Goal: Information Seeking & Learning: Learn about a topic

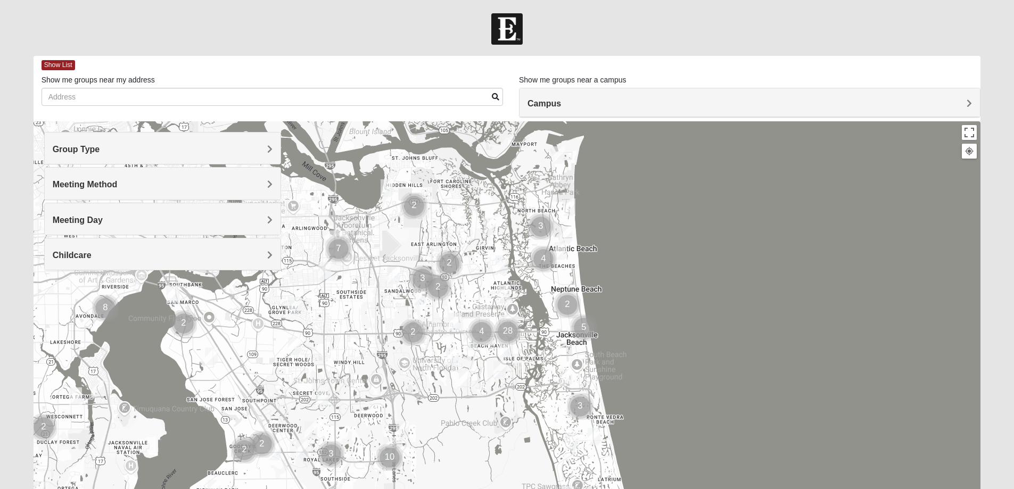
click at [100, 148] on span "Group Type" at bounding box center [76, 149] width 47 height 9
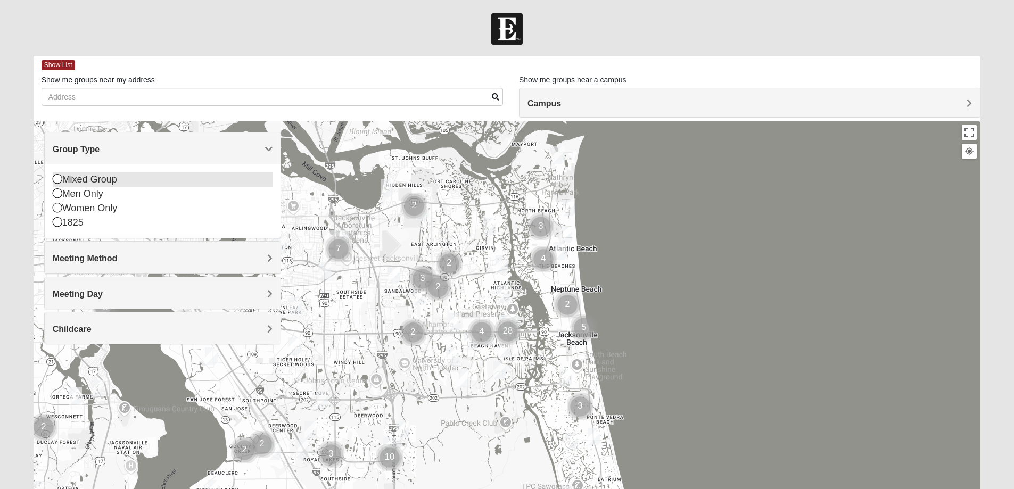
click at [61, 178] on icon at bounding box center [58, 179] width 10 height 10
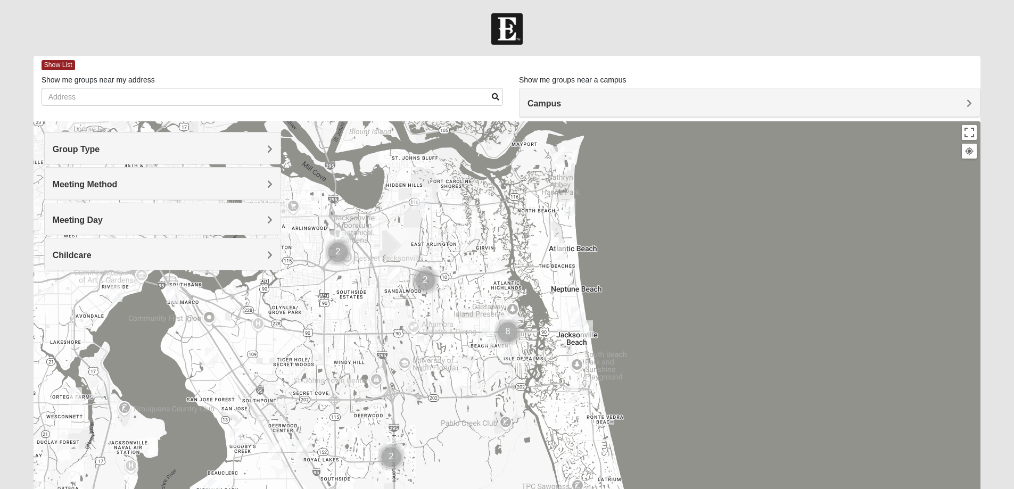
click at [266, 147] on h4 "Group Type" at bounding box center [163, 149] width 220 height 10
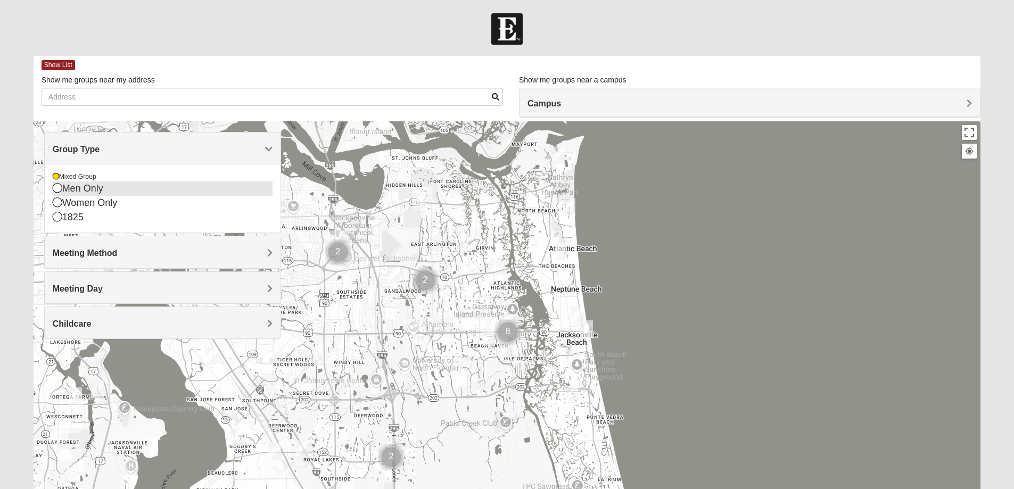
click at [59, 188] on icon at bounding box center [58, 188] width 10 height 10
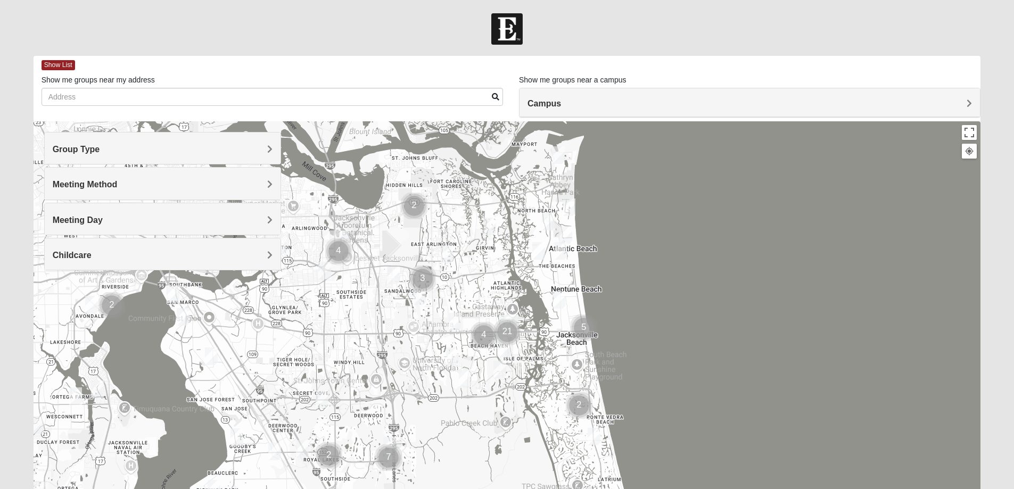
click at [100, 150] on span "Group Type" at bounding box center [76, 149] width 47 height 9
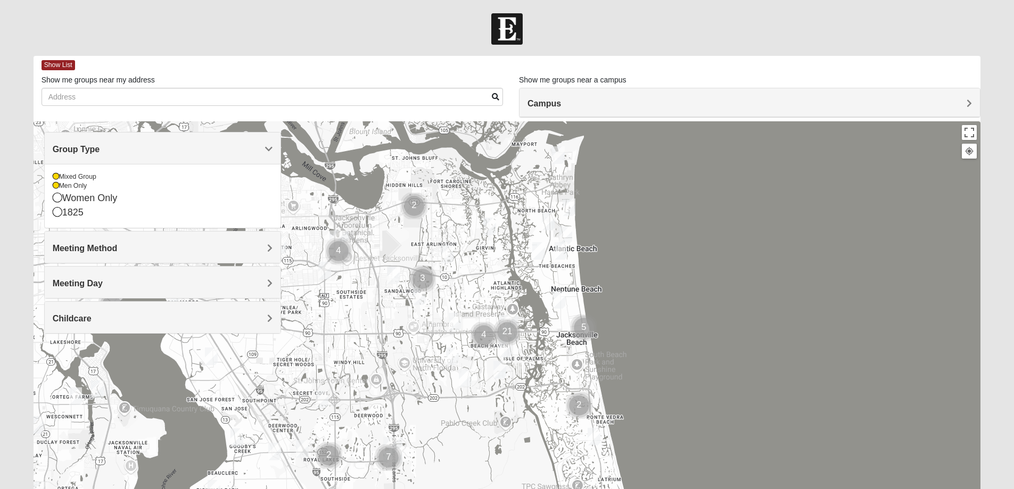
click at [100, 148] on span "Group Type" at bounding box center [76, 149] width 47 height 9
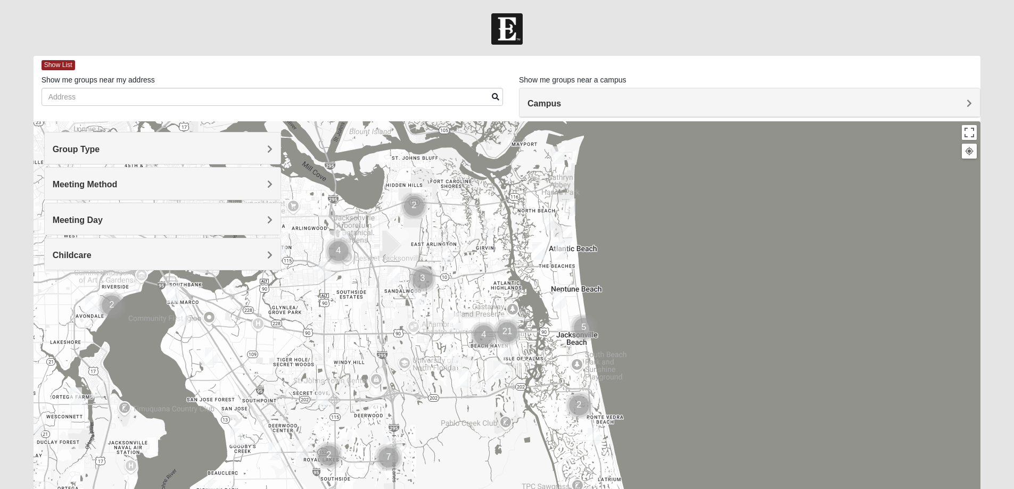
click at [273, 185] on div "Meeting Method" at bounding box center [163, 183] width 236 height 31
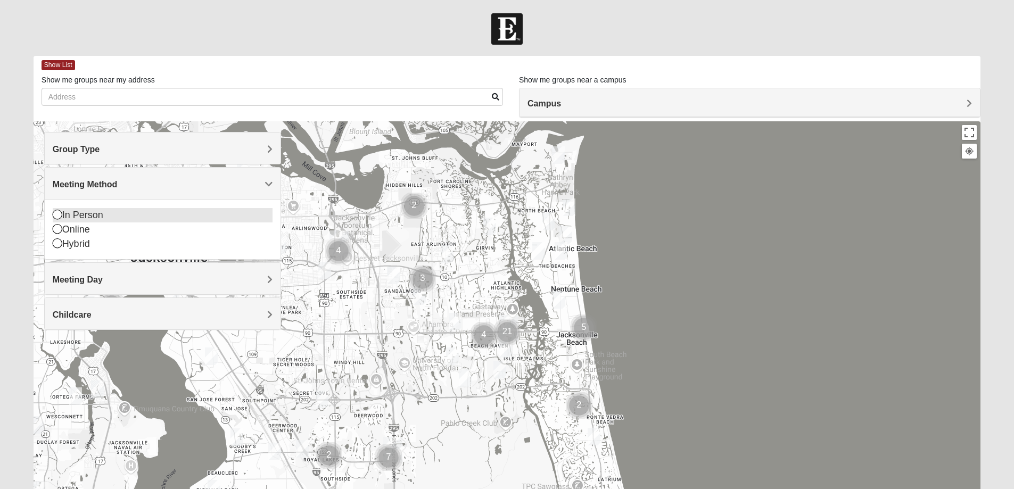
click at [59, 216] on icon at bounding box center [58, 215] width 10 height 10
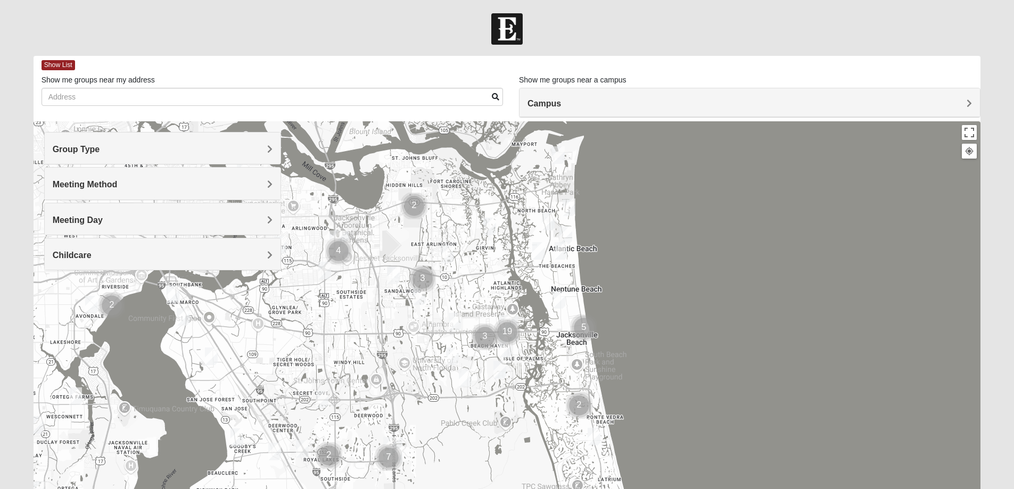
click at [103, 220] on span "Meeting Day" at bounding box center [78, 220] width 50 height 9
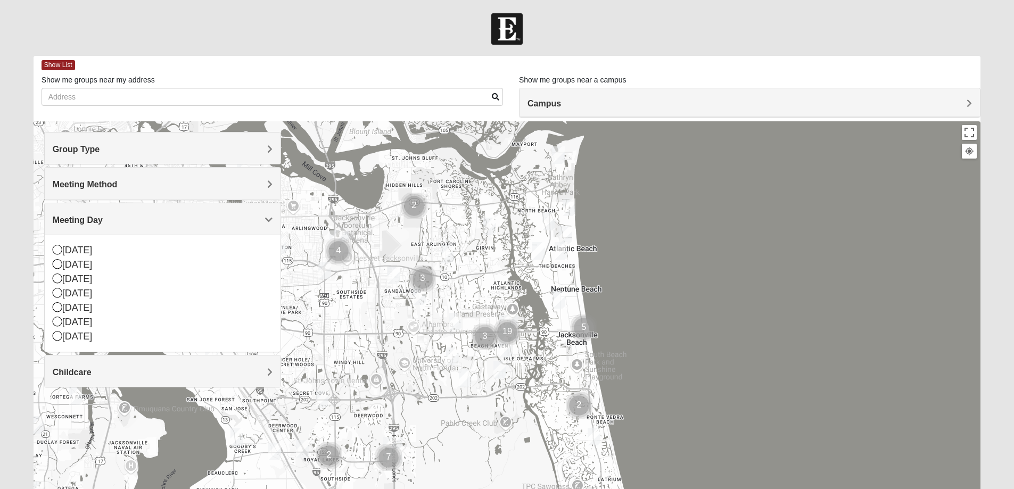
click at [103, 218] on span "Meeting Day" at bounding box center [78, 220] width 50 height 9
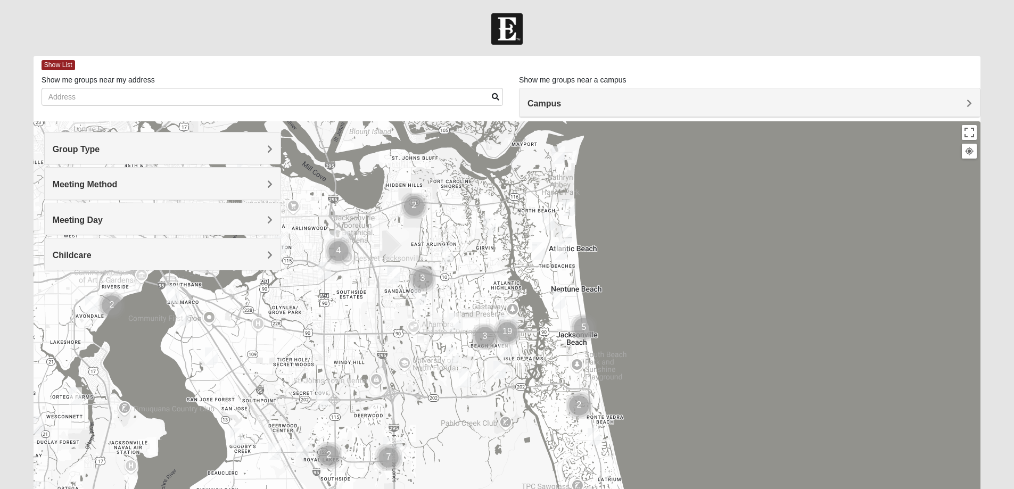
click at [964, 102] on h4 "Campus" at bounding box center [749, 103] width 444 height 10
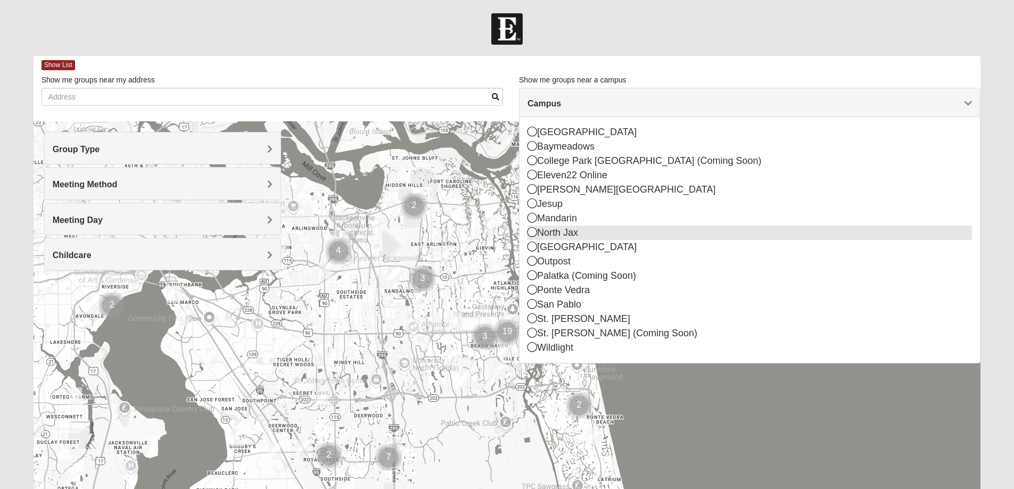
click at [530, 232] on icon at bounding box center [532, 232] width 10 height 10
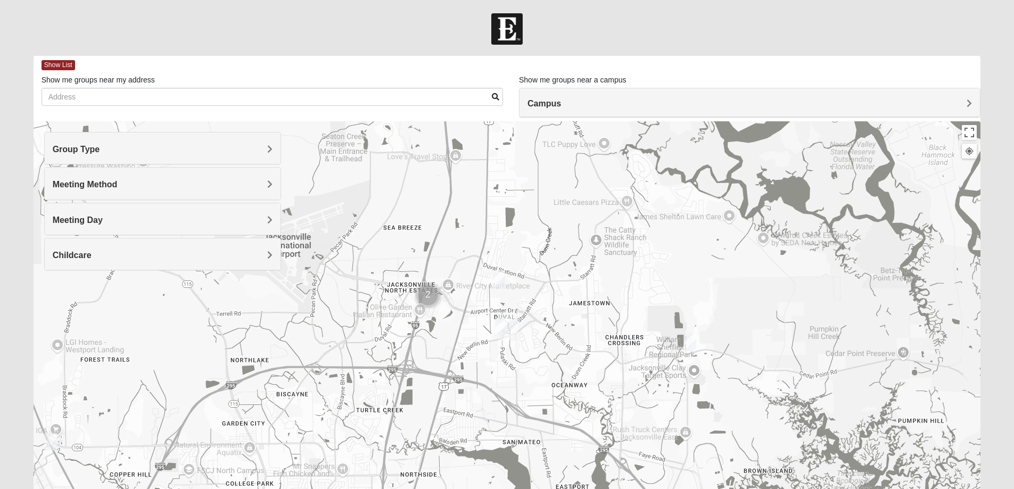
click at [561, 105] on span "Campus" at bounding box center [544, 103] width 34 height 9
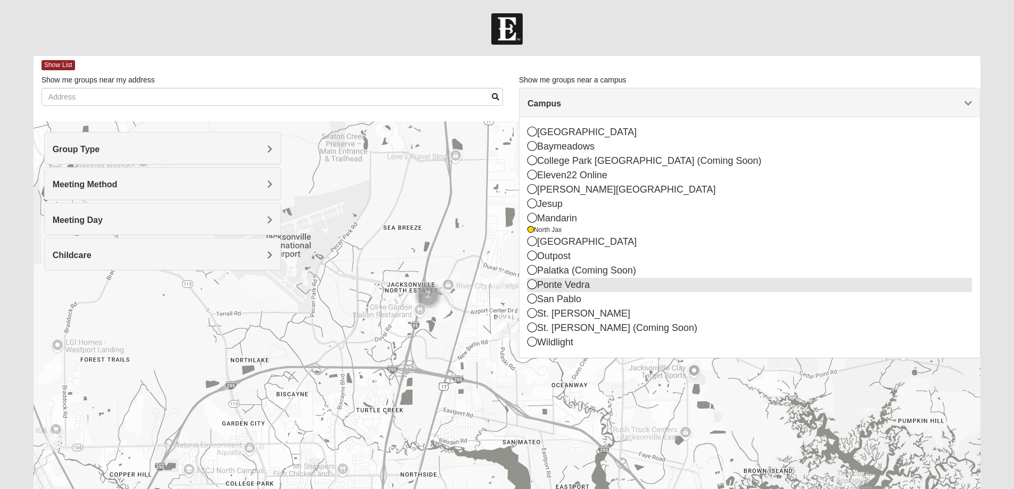
click at [534, 285] on icon at bounding box center [532, 284] width 10 height 10
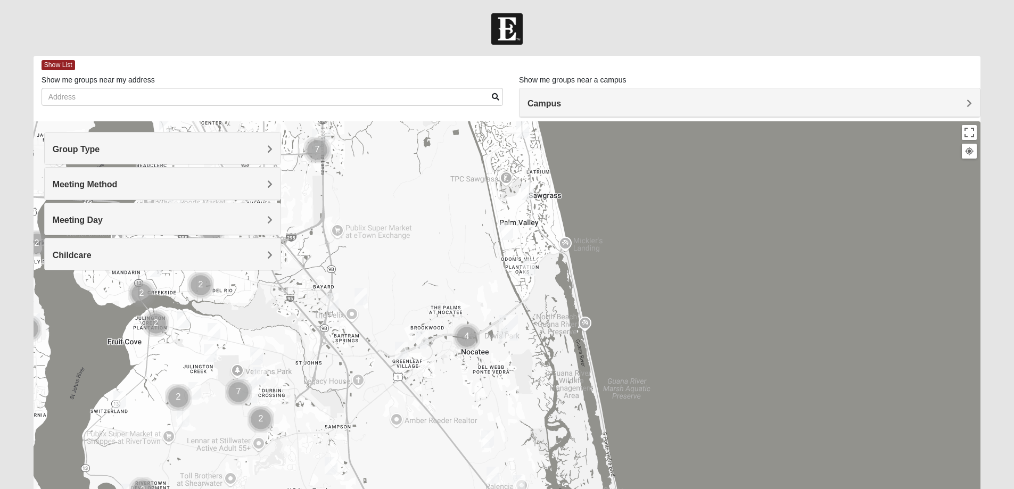
click at [318, 150] on img "Cluster of 7 groups" at bounding box center [317, 150] width 35 height 35
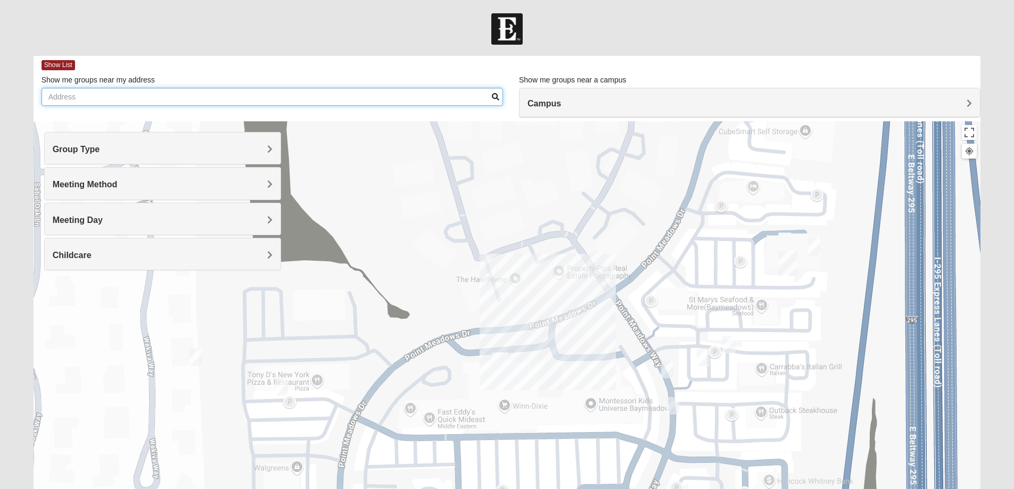
click at [156, 100] on input "Show me groups near my address" at bounding box center [272, 97] width 461 height 18
type input "[STREET_ADDRESS]"
click at [492, 95] on span at bounding box center [495, 96] width 7 height 7
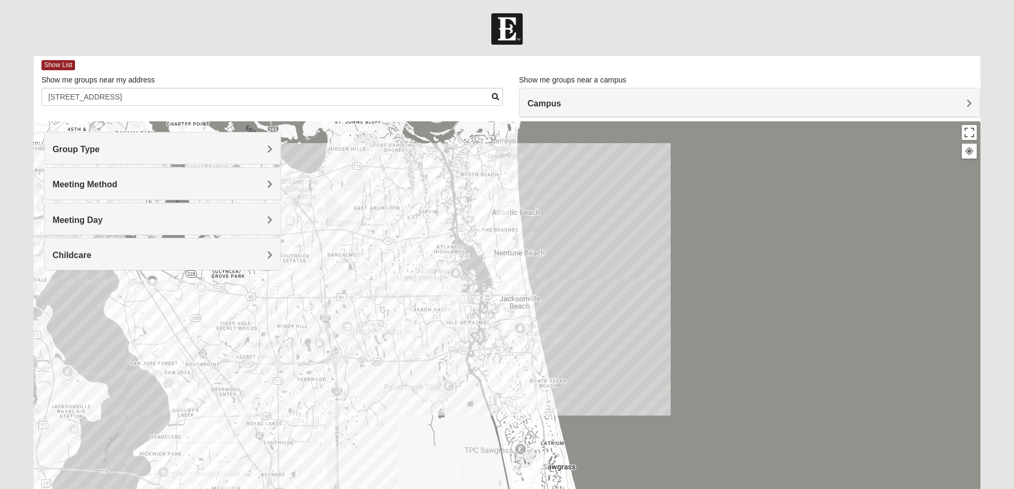
click at [100, 148] on span "Group Type" at bounding box center [76, 149] width 47 height 9
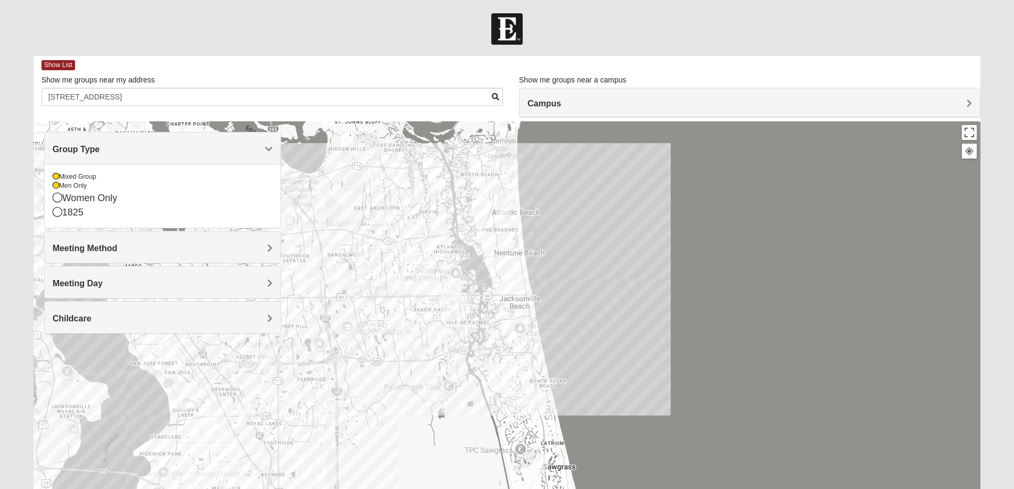
click at [100, 148] on span "Group Type" at bounding box center [76, 149] width 47 height 9
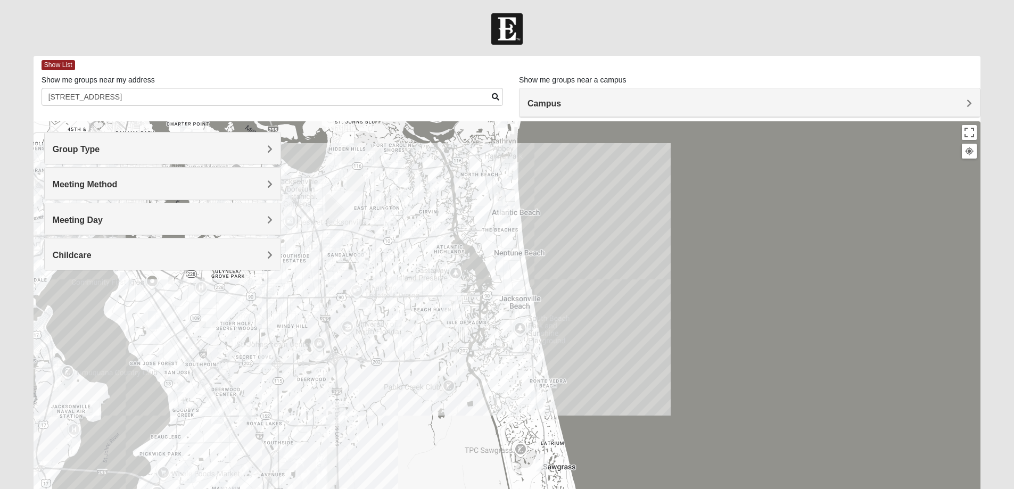
click at [526, 291] on div at bounding box center [507, 334] width 947 height 426
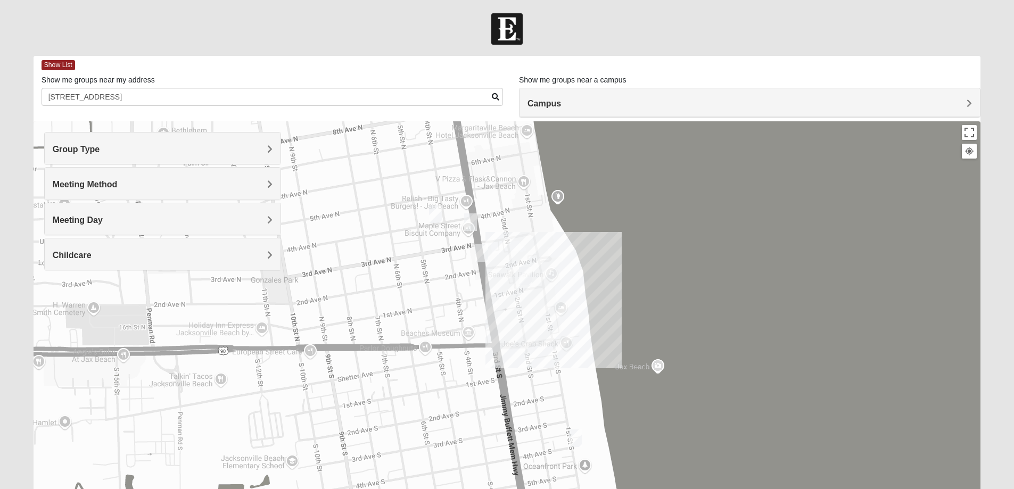
click at [434, 211] on img "Mixed Holowicki 32233" at bounding box center [435, 214] width 21 height 26
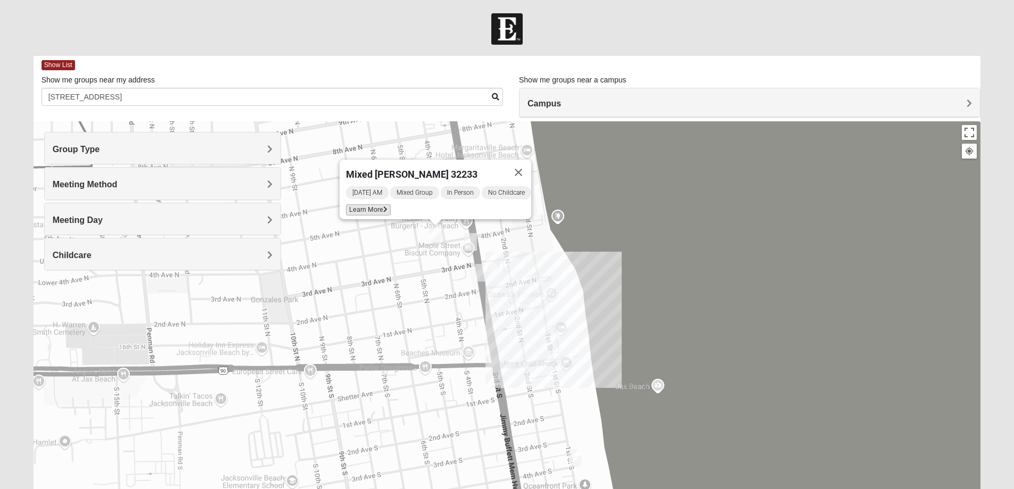
click at [372, 204] on span "Learn More" at bounding box center [368, 209] width 45 height 11
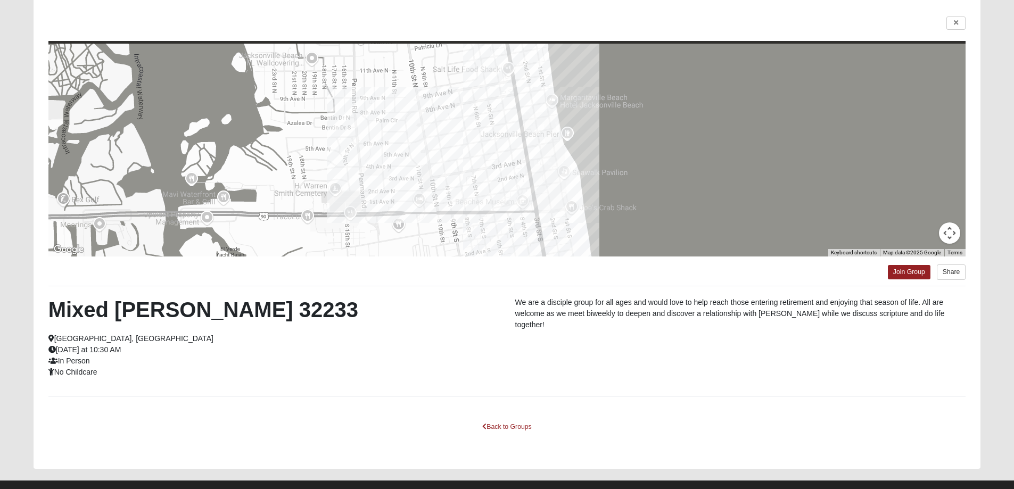
scroll to position [92, 0]
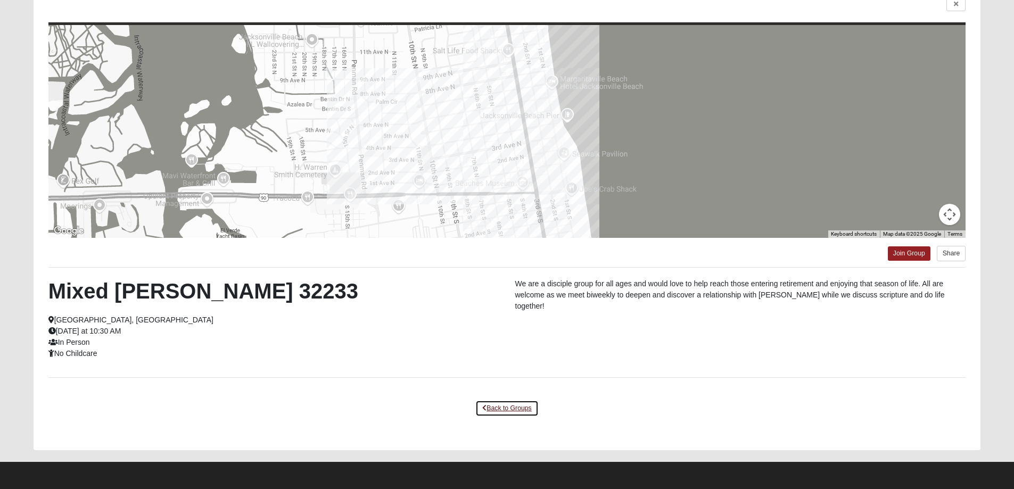
click at [498, 407] on link "Back to Groups" at bounding box center [506, 408] width 63 height 16
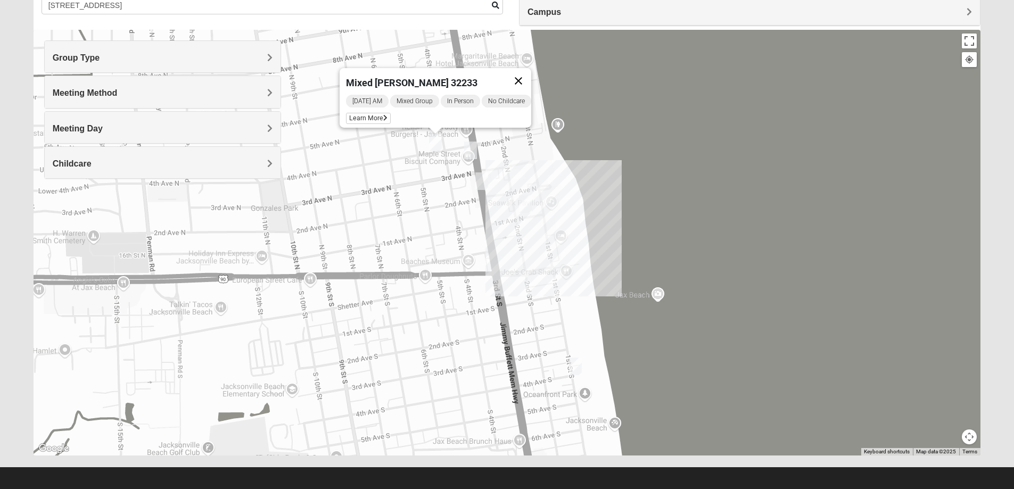
click at [526, 74] on button "Close" at bounding box center [519, 81] width 26 height 26
click at [465, 150] on img "Mens Mauney/Windesheim 32266" at bounding box center [470, 150] width 21 height 26
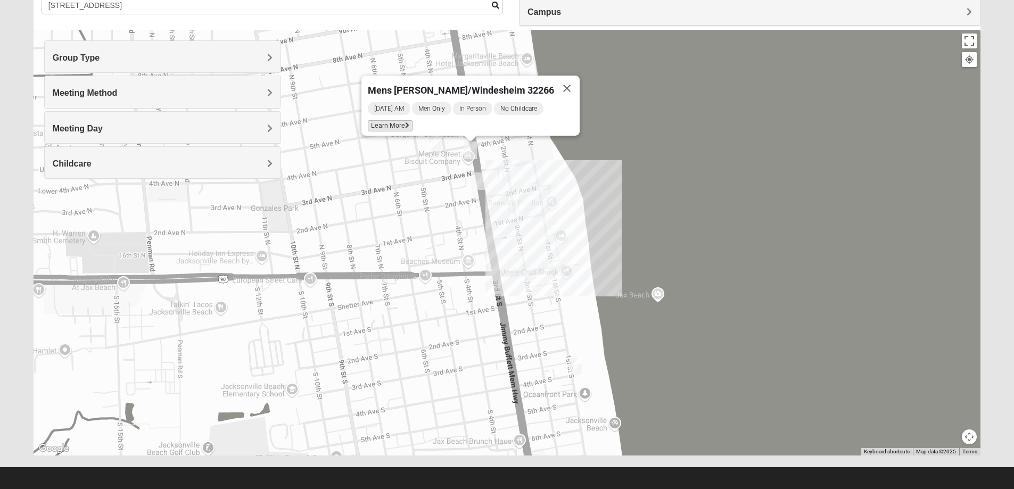
click at [407, 121] on span "Learn More" at bounding box center [390, 125] width 45 height 11
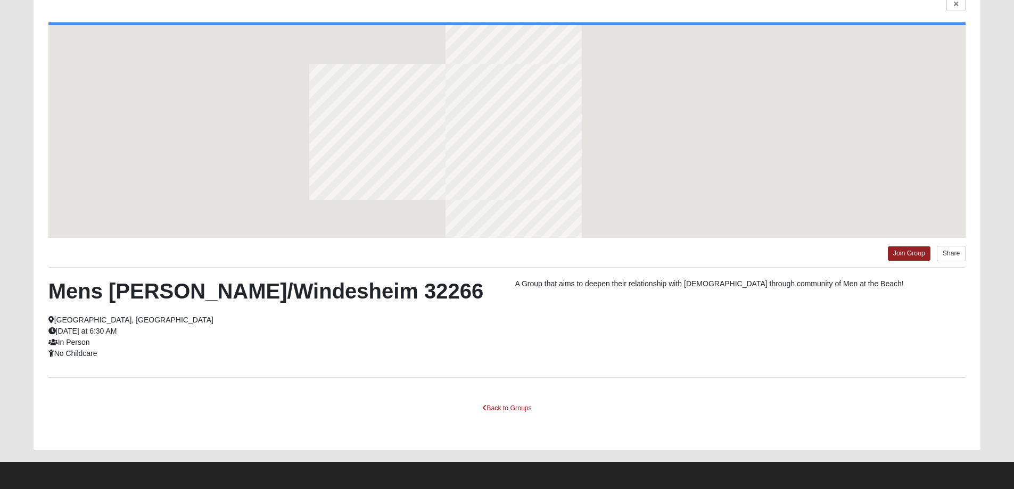
scroll to position [45, 0]
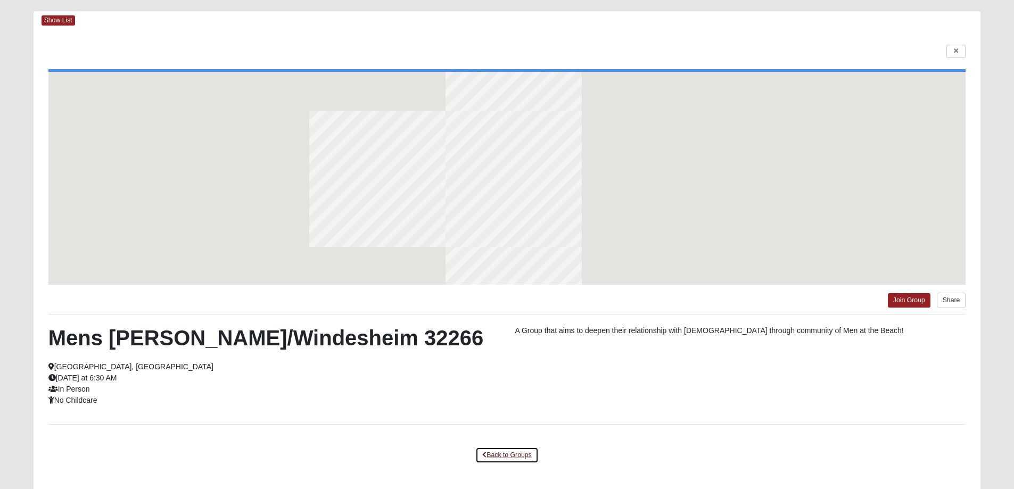
click at [507, 453] on link "Back to Groups" at bounding box center [506, 455] width 63 height 16
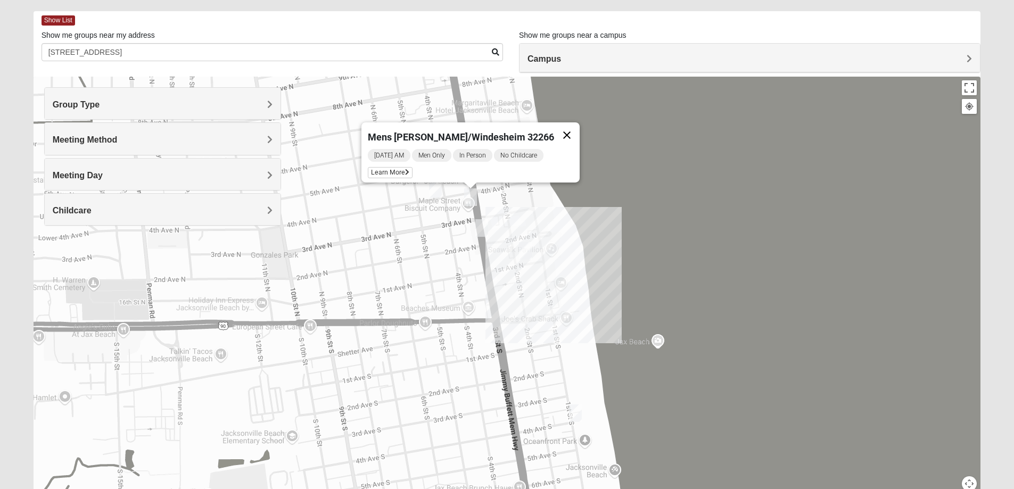
click at [555, 129] on button "Close" at bounding box center [567, 135] width 26 height 26
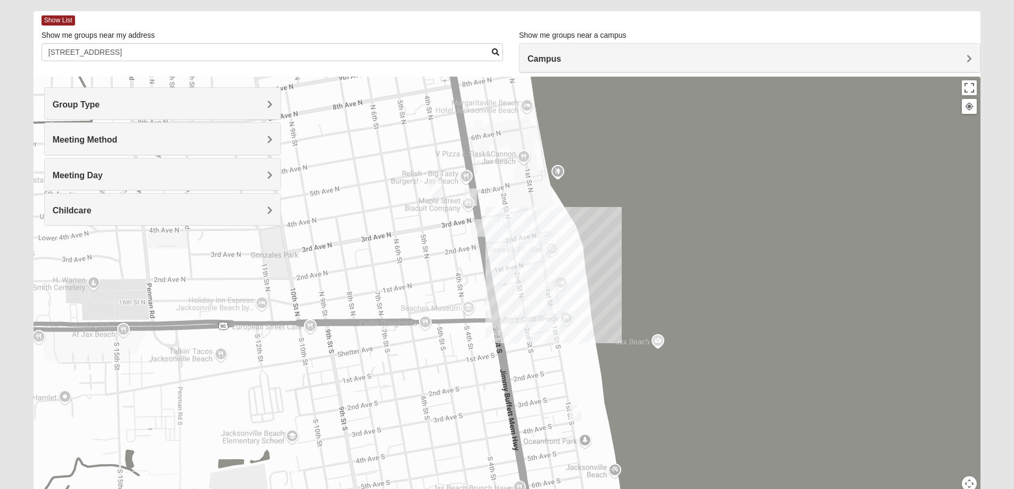
click at [481, 230] on img "Mens Sellers 32250" at bounding box center [481, 228] width 21 height 26
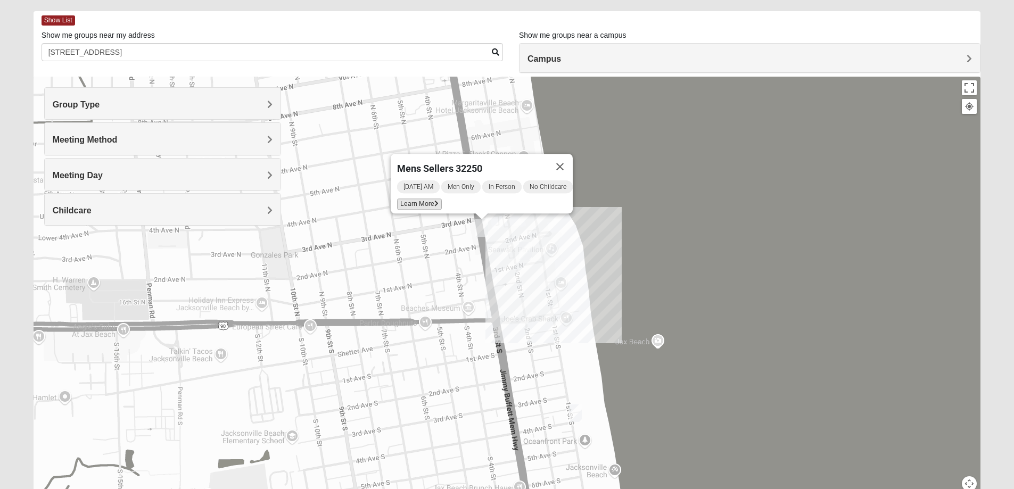
click at [426, 199] on span "Learn More" at bounding box center [419, 204] width 45 height 11
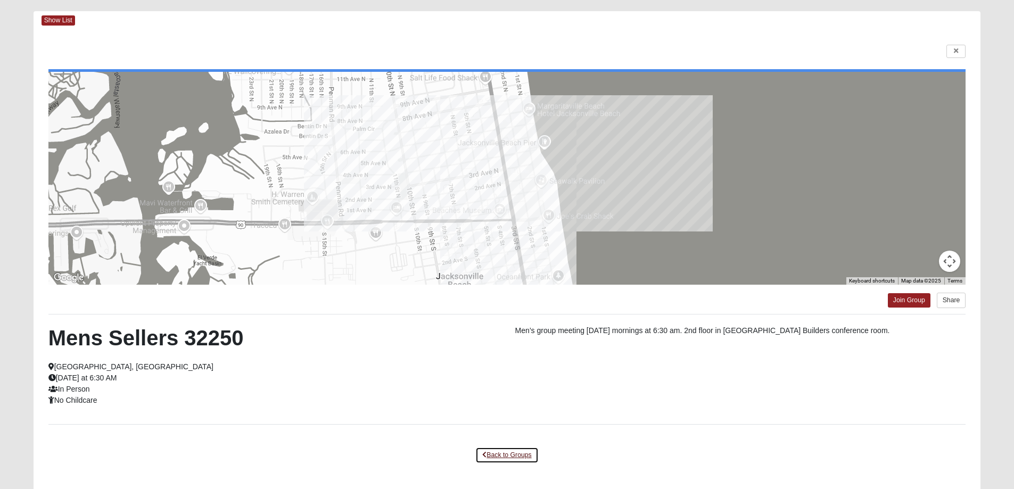
click at [511, 453] on link "Back to Groups" at bounding box center [506, 455] width 63 height 16
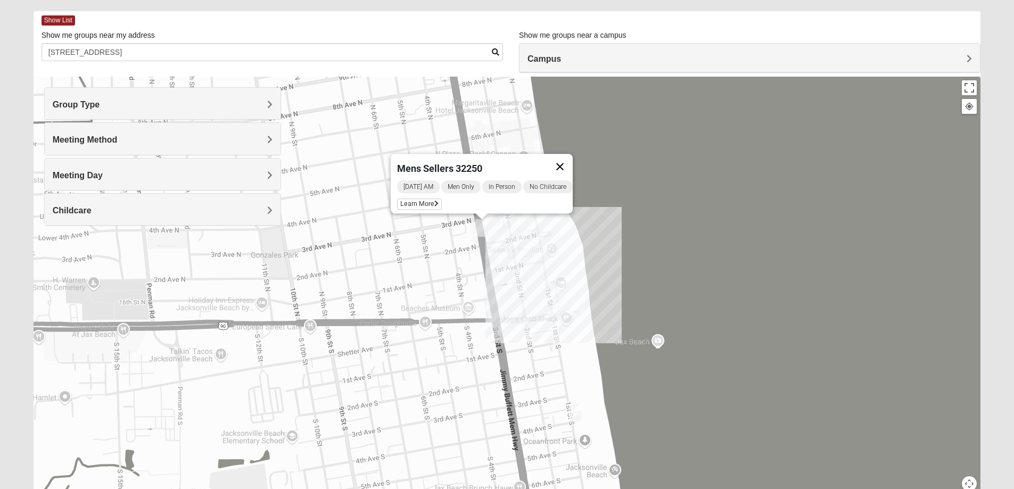
click at [565, 160] on button "Close" at bounding box center [560, 167] width 26 height 26
click at [528, 247] on img "Mens McLauchlan 32250" at bounding box center [525, 251] width 21 height 26
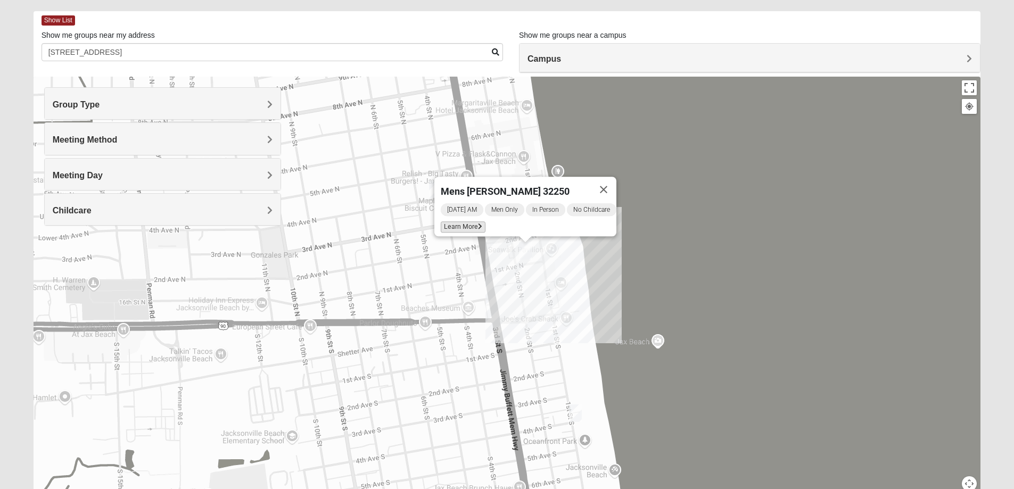
click at [471, 221] on span "Learn More" at bounding box center [463, 226] width 45 height 11
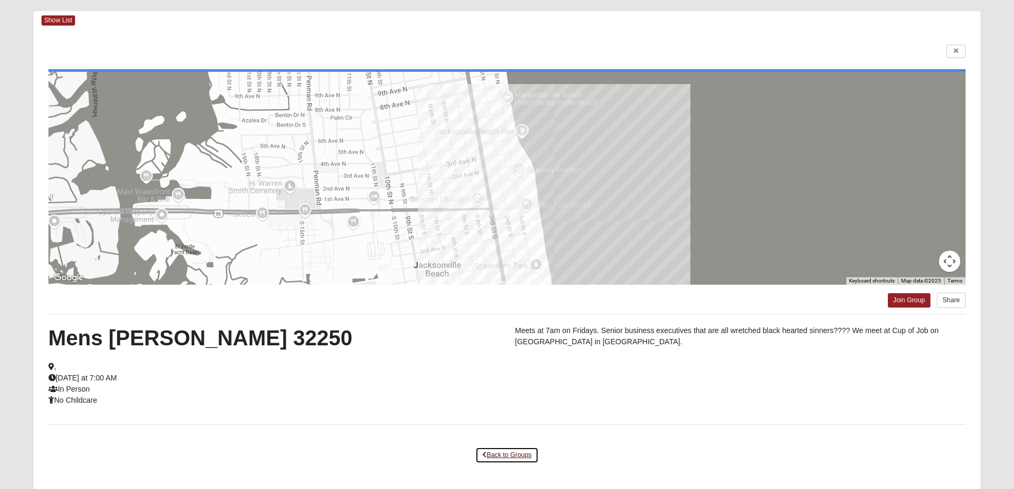
click at [509, 453] on link "Back to Groups" at bounding box center [506, 455] width 63 height 16
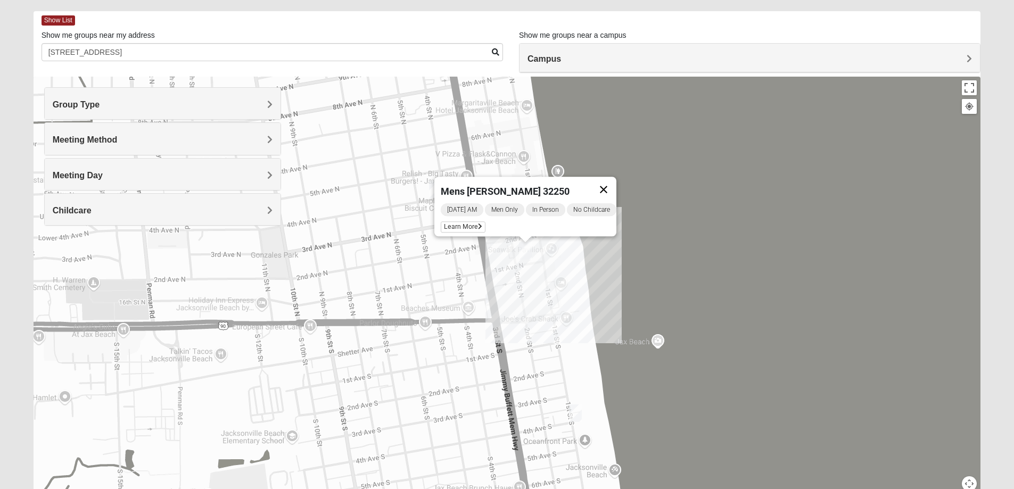
click at [607, 186] on button "Close" at bounding box center [604, 190] width 26 height 26
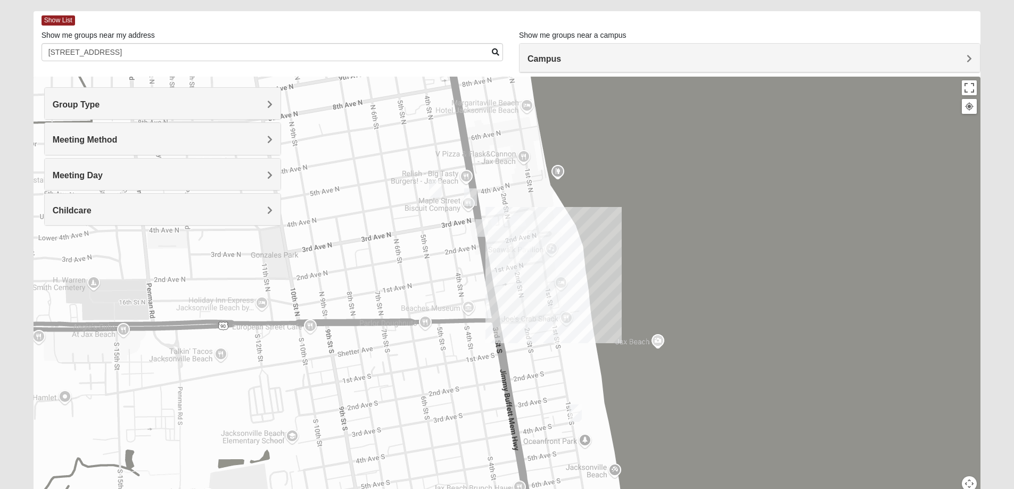
click at [574, 415] on img "Mixed Watkins 32250" at bounding box center [575, 413] width 21 height 26
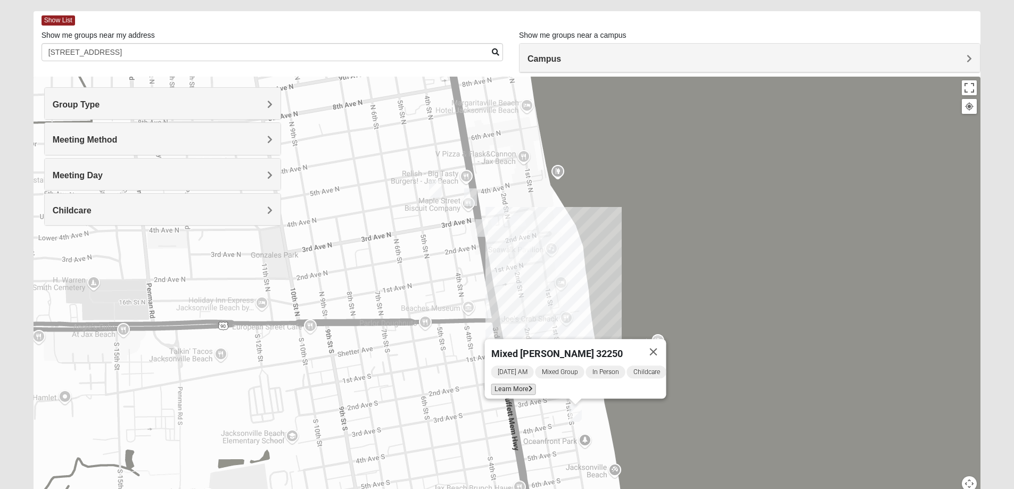
click at [495, 384] on span "Learn More" at bounding box center [513, 389] width 45 height 11
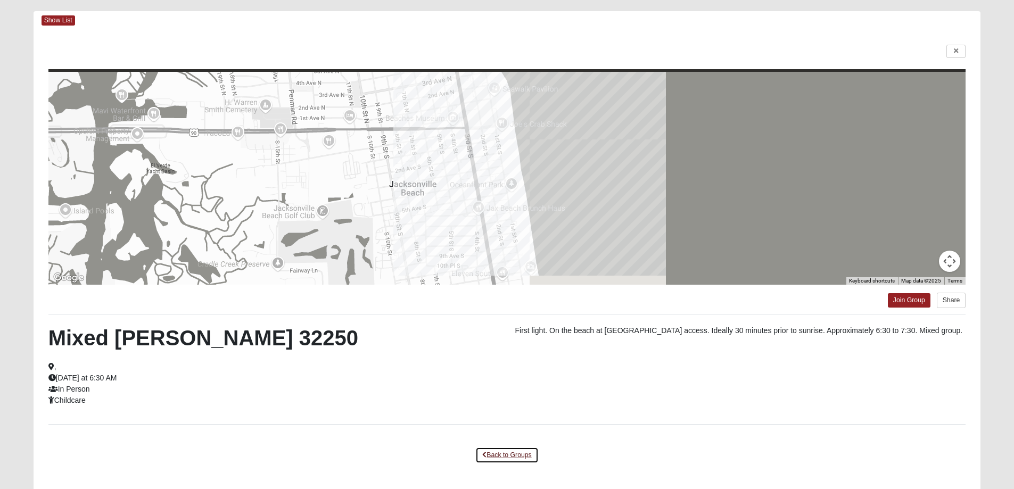
click at [518, 453] on link "Back to Groups" at bounding box center [506, 455] width 63 height 16
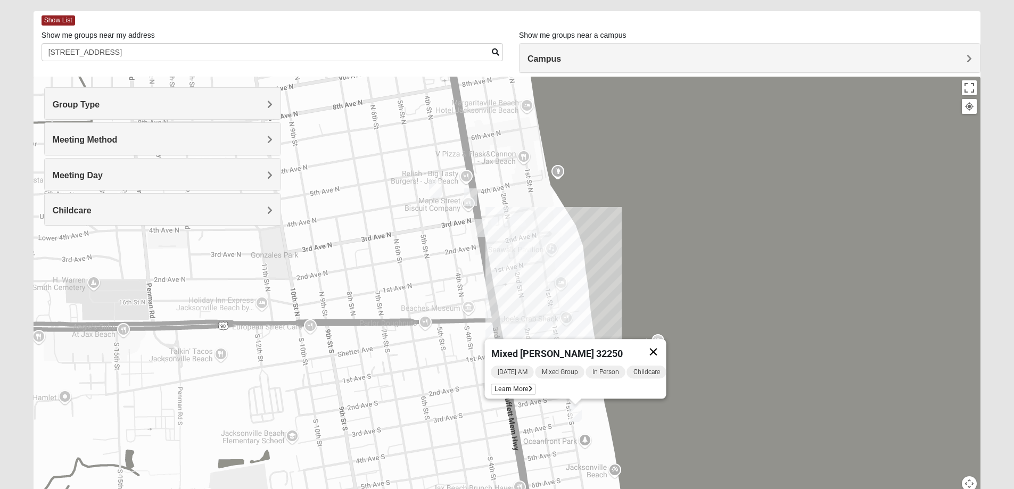
click at [666, 343] on button "Close" at bounding box center [653, 352] width 26 height 26
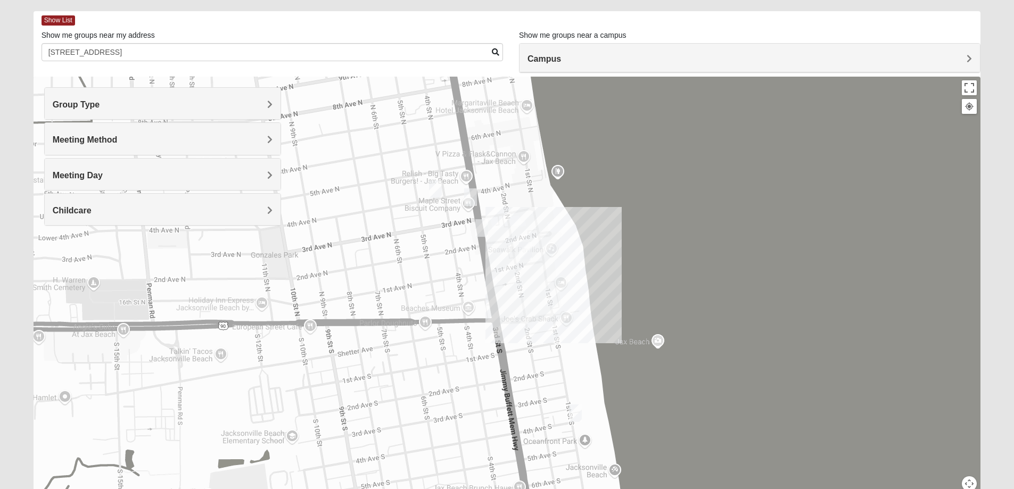
click at [433, 188] on img "Mixed Holowicki 32233" at bounding box center [435, 189] width 21 height 26
click at [361, 160] on span "Learn More" at bounding box center [368, 165] width 45 height 11
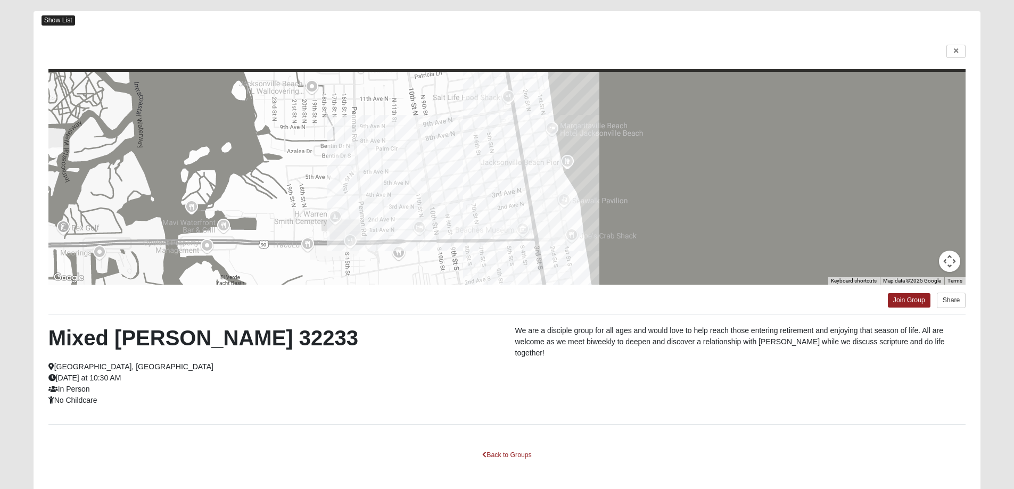
click at [56, 20] on span "Show List" at bounding box center [59, 20] width 34 height 10
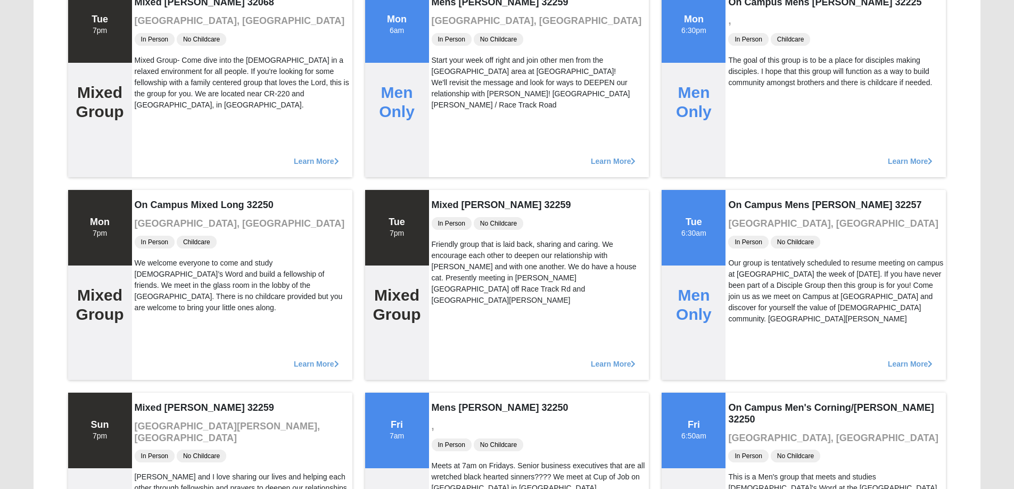
scroll to position [151, 0]
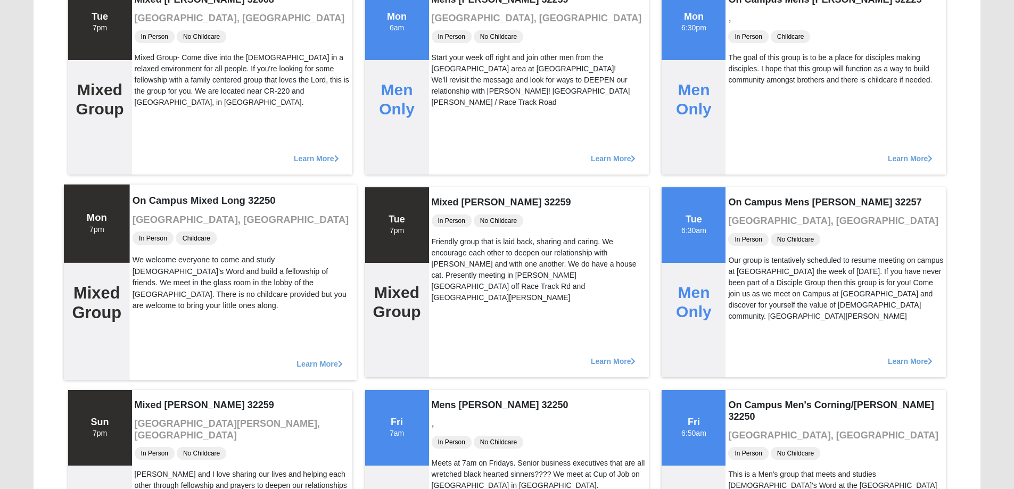
click at [328, 358] on span "Learn More" at bounding box center [319, 358] width 46 height 0
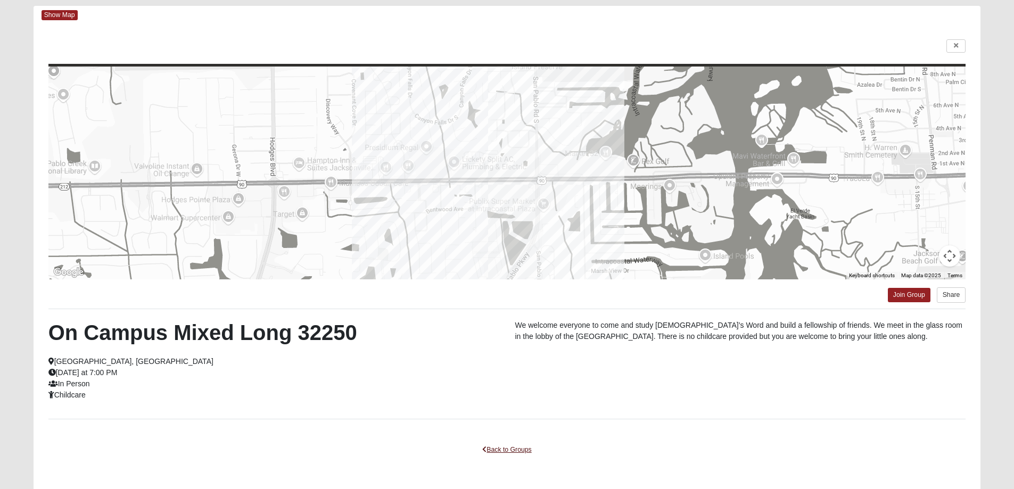
scroll to position [92, 0]
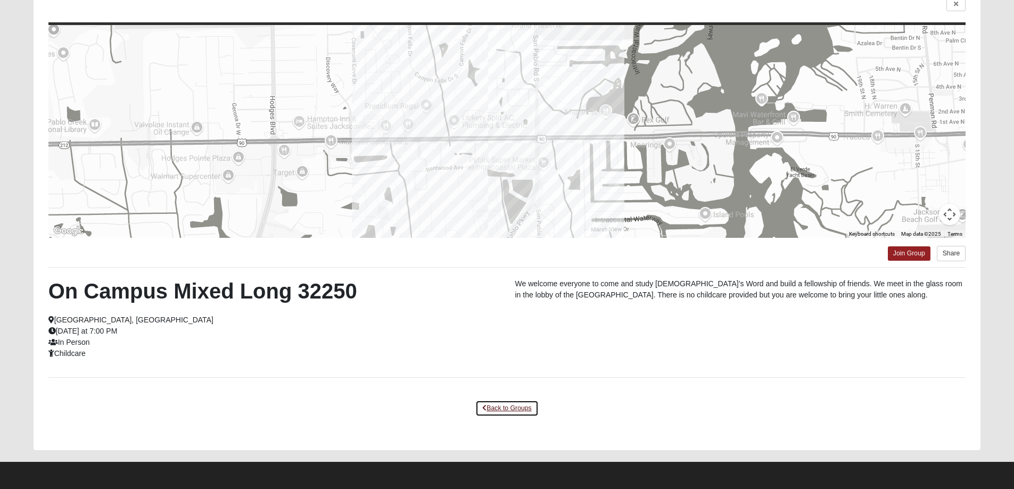
click at [518, 410] on link "Back to Groups" at bounding box center [506, 408] width 63 height 16
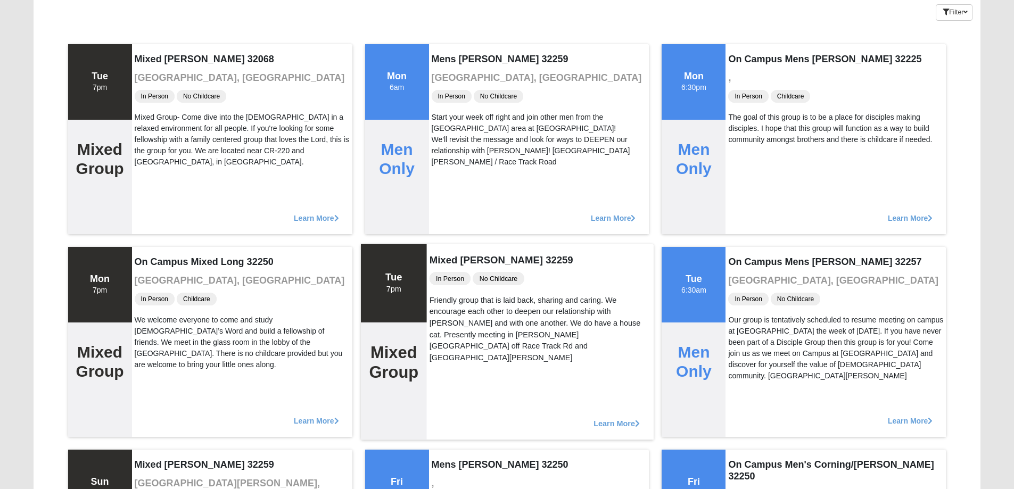
click at [614, 418] on span "Learn More" at bounding box center [616, 418] width 46 height 0
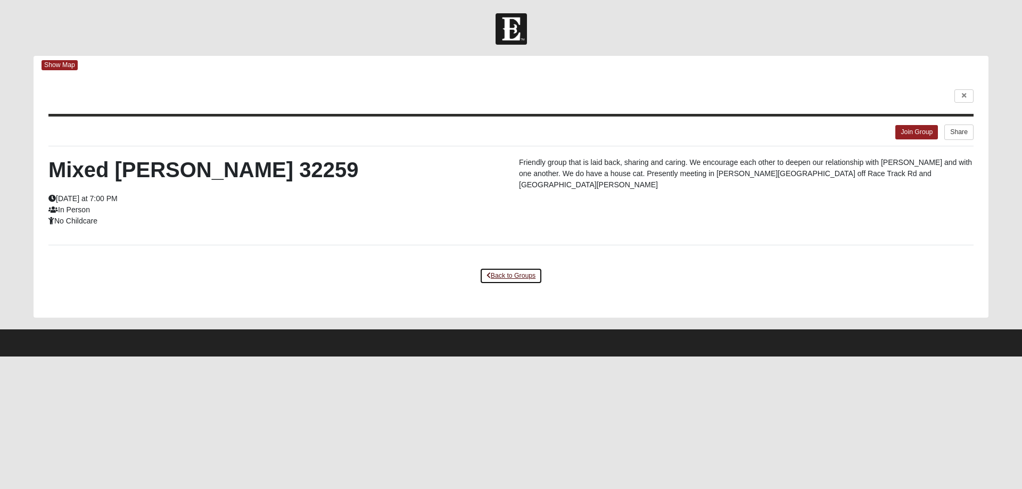
click at [529, 276] on link "Back to Groups" at bounding box center [511, 276] width 63 height 16
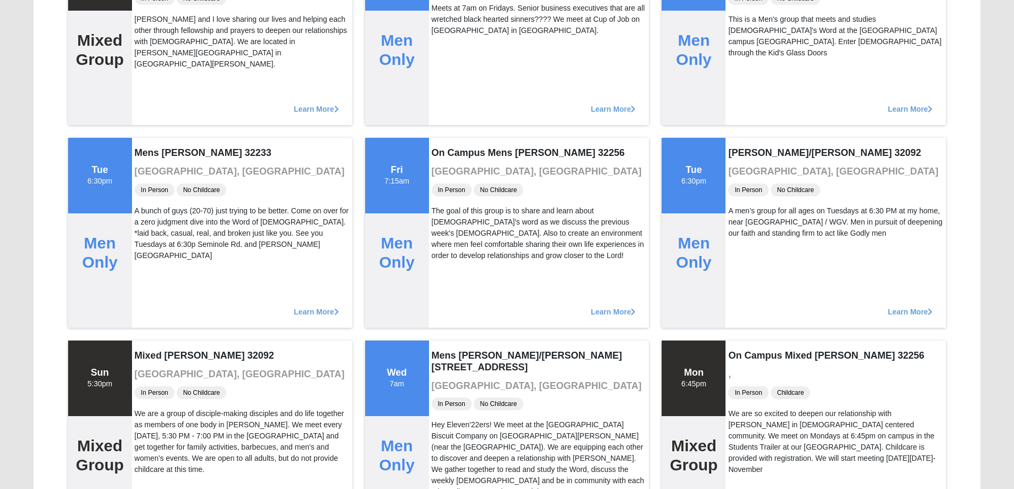
scroll to position [639, 0]
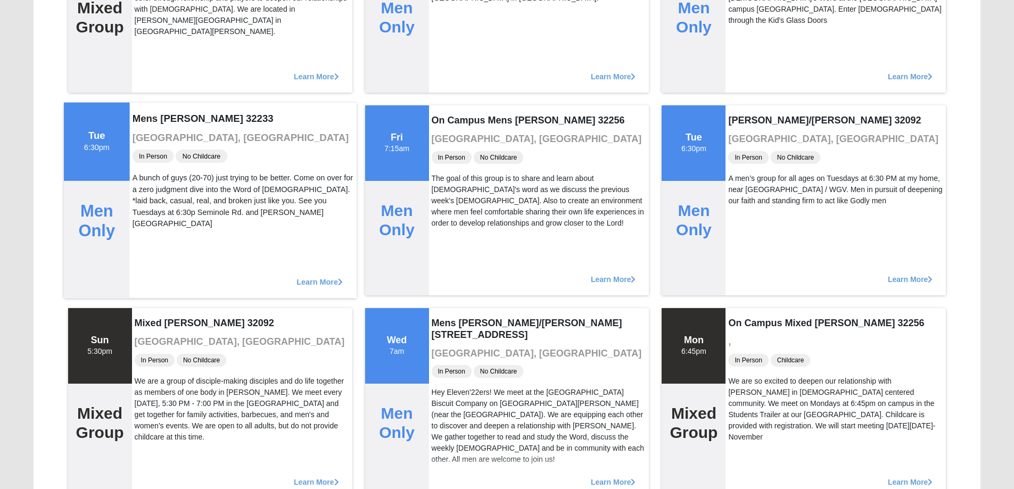
click at [315, 276] on span "Learn More" at bounding box center [319, 276] width 46 height 0
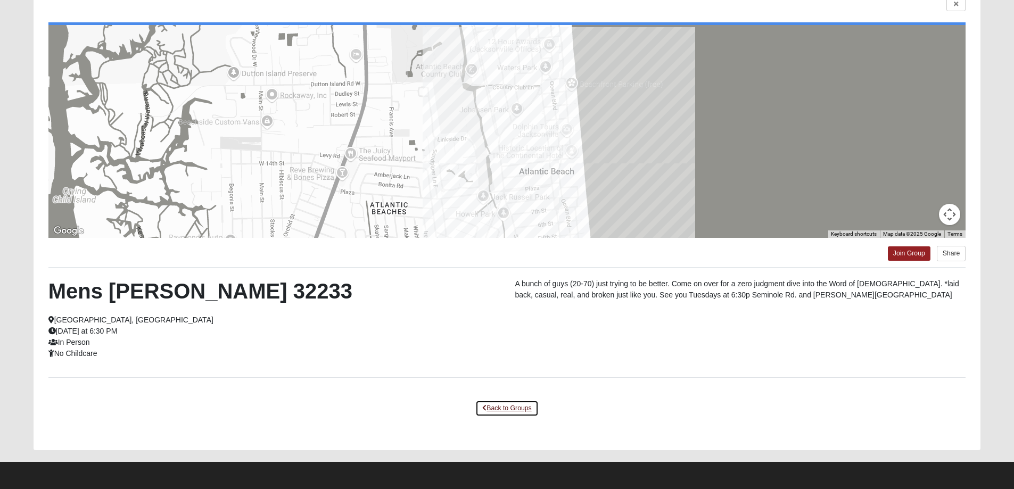
click at [513, 409] on link "Back to Groups" at bounding box center [506, 408] width 63 height 16
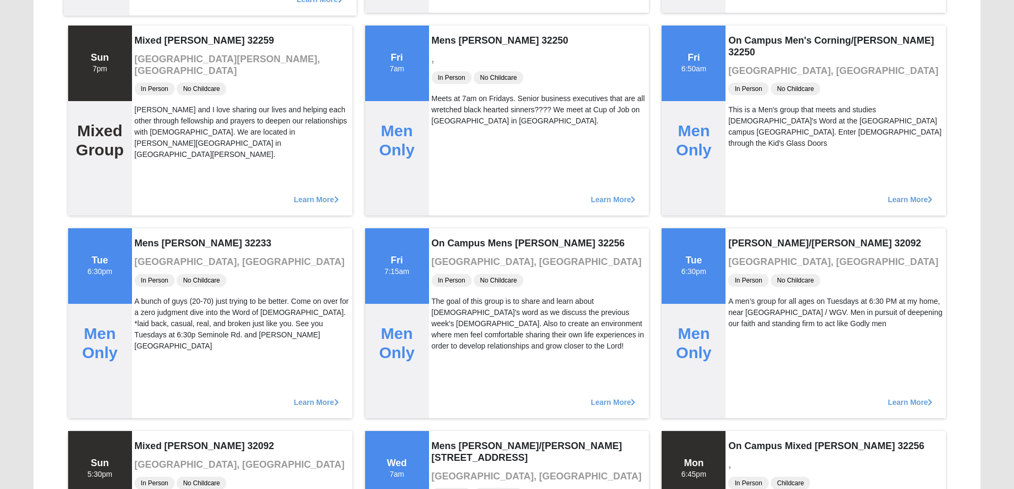
scroll to position [585, 0]
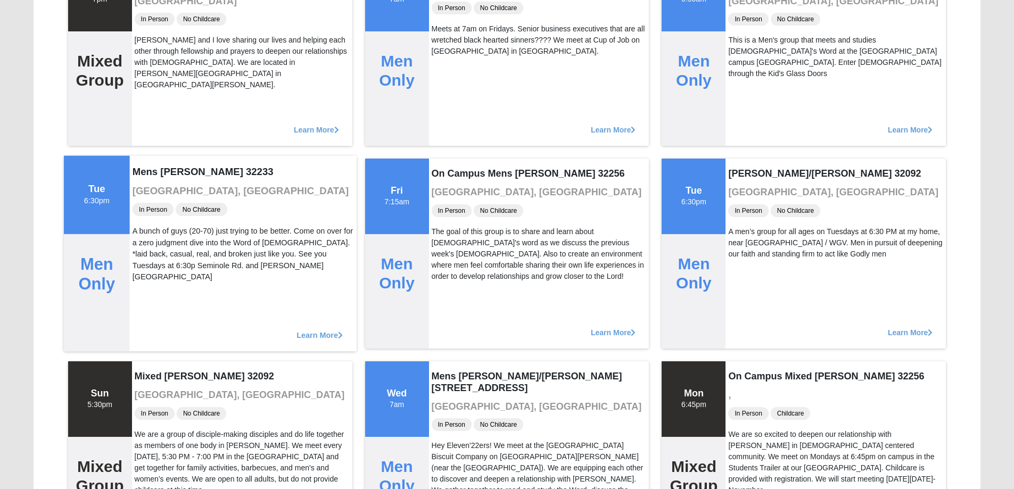
click at [316, 329] on span "Learn More" at bounding box center [319, 329] width 46 height 0
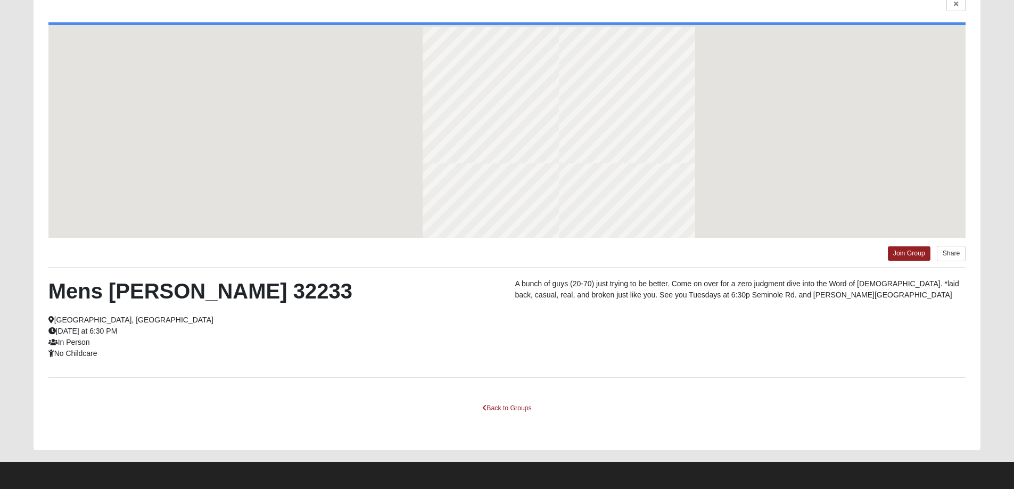
scroll to position [92, 0]
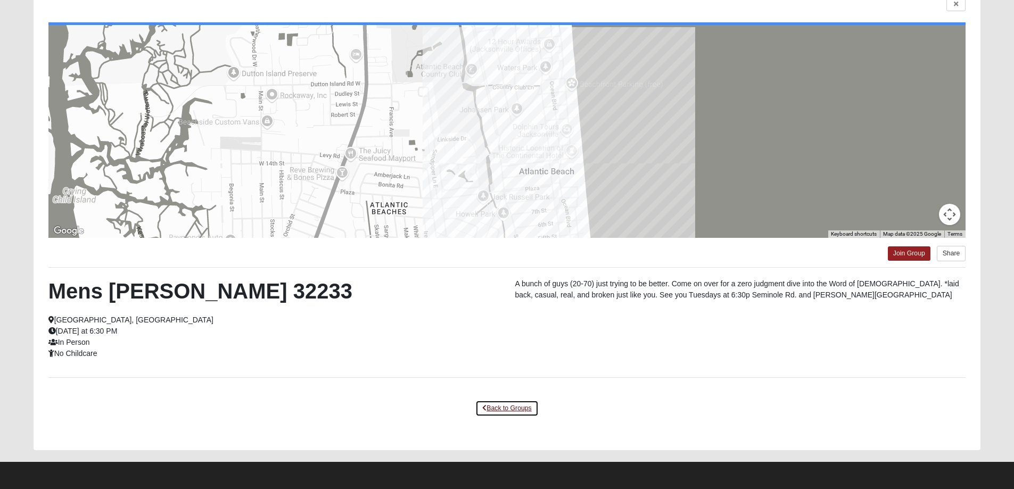
click at [498, 410] on link "Back to Groups" at bounding box center [506, 408] width 63 height 16
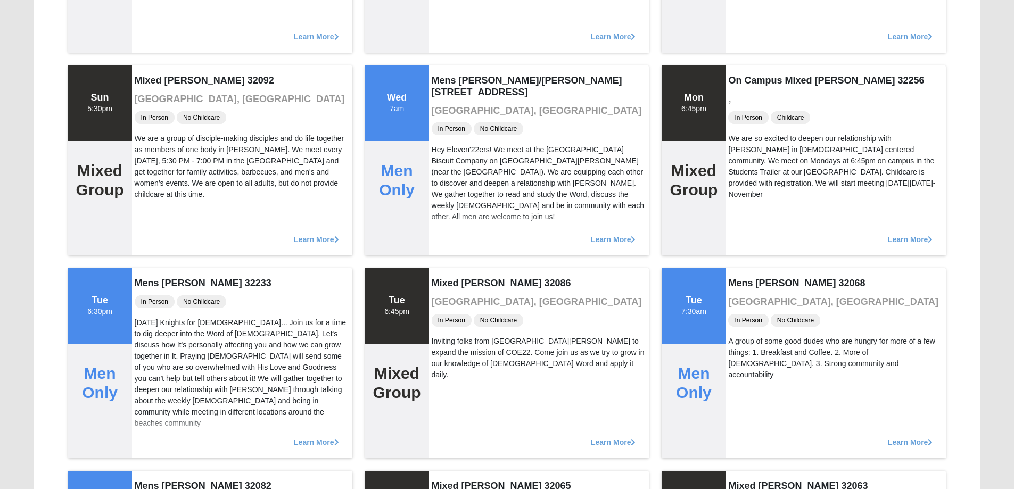
scroll to position [890, 0]
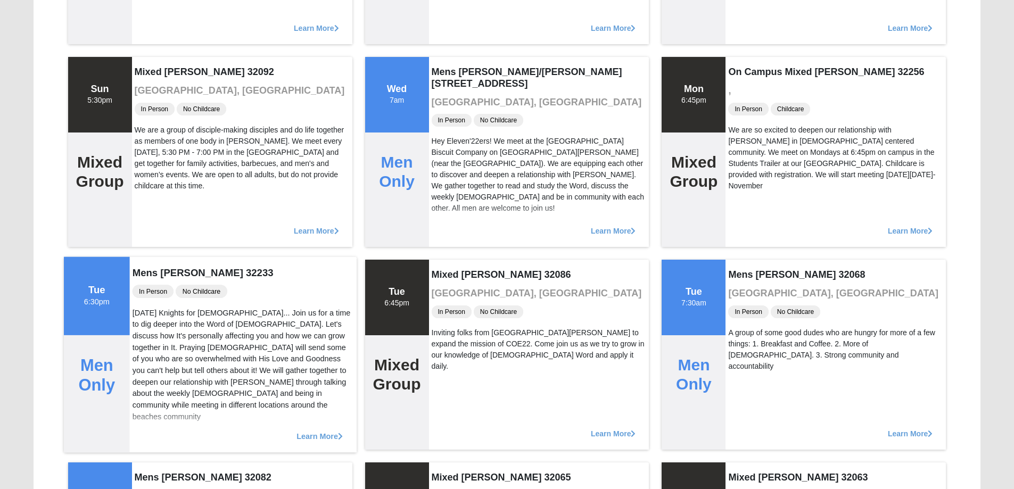
click at [310, 431] on span "Learn More" at bounding box center [319, 431] width 46 height 0
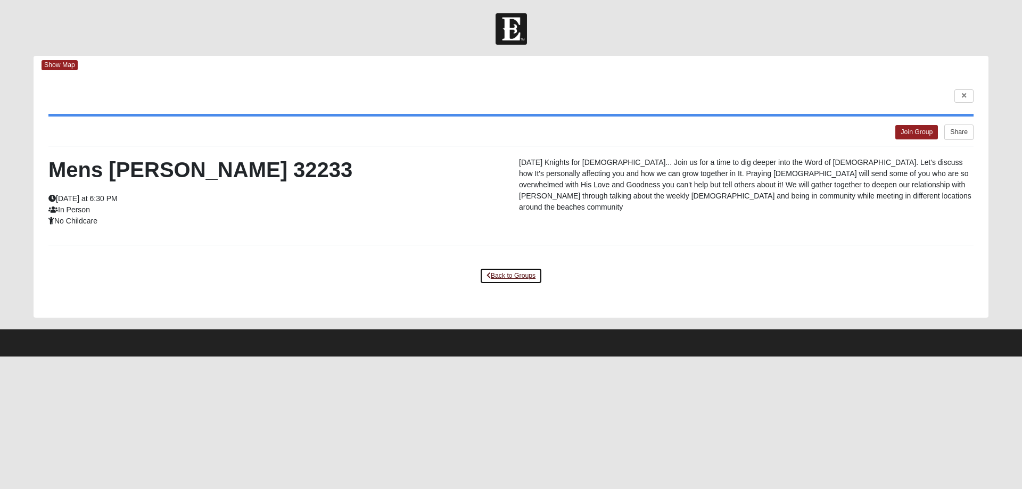
click at [513, 275] on link "Back to Groups" at bounding box center [511, 276] width 63 height 16
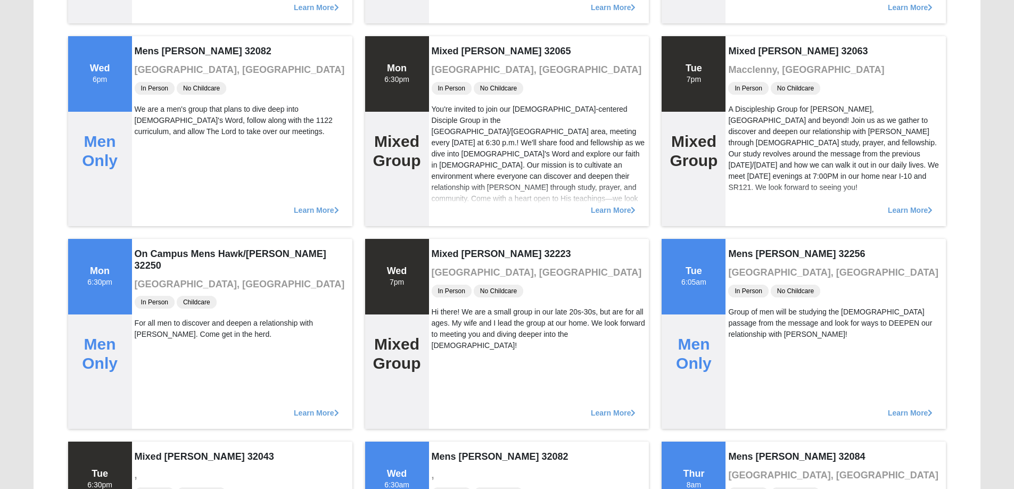
scroll to position [1331, 0]
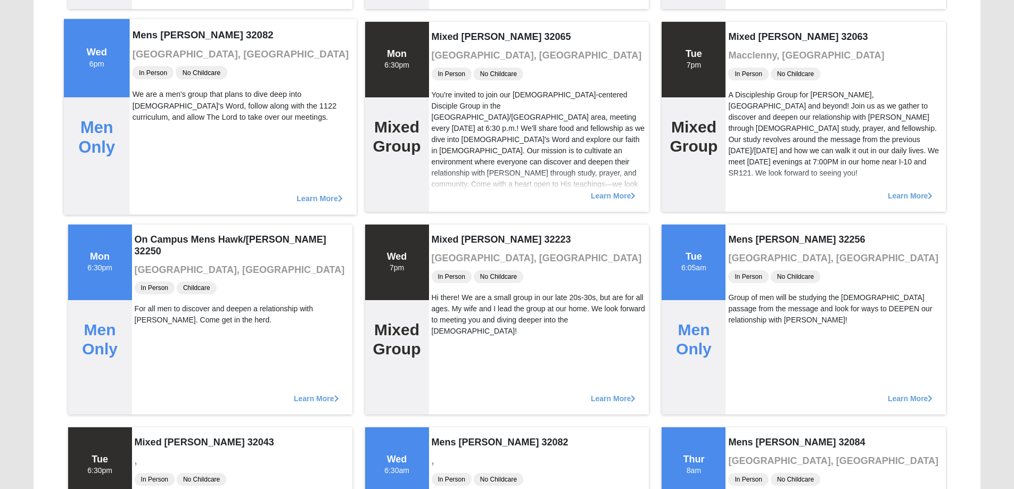
click at [320, 193] on span "Learn More" at bounding box center [319, 193] width 46 height 0
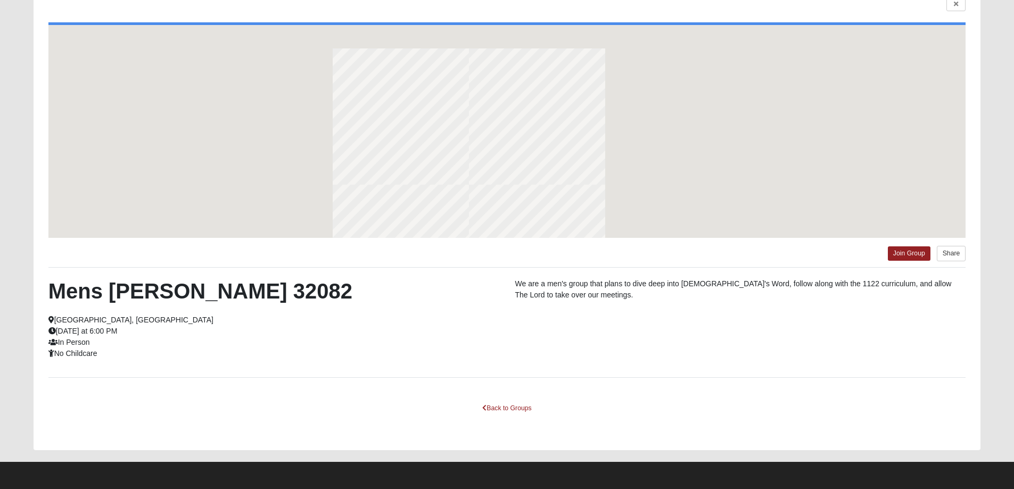
scroll to position [92, 0]
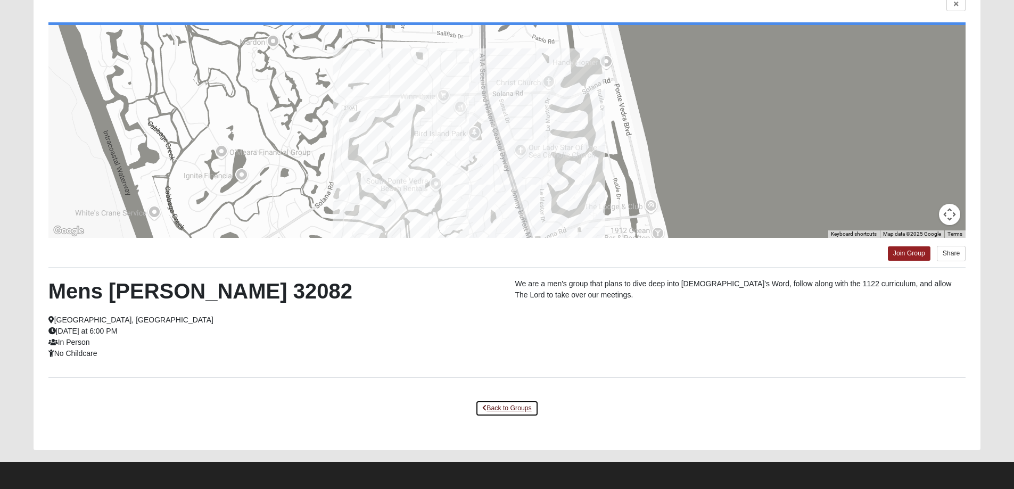
click at [506, 408] on link "Back to Groups" at bounding box center [506, 408] width 63 height 16
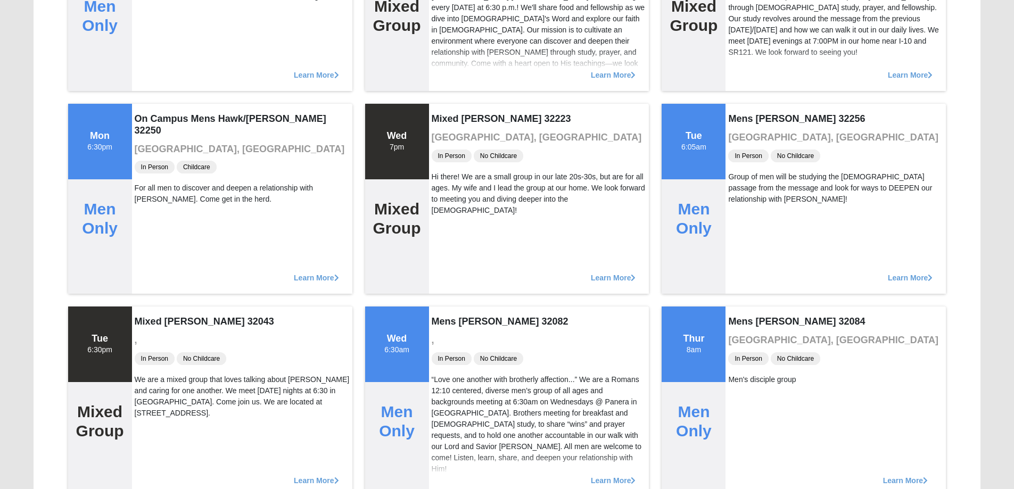
scroll to position [1582, 0]
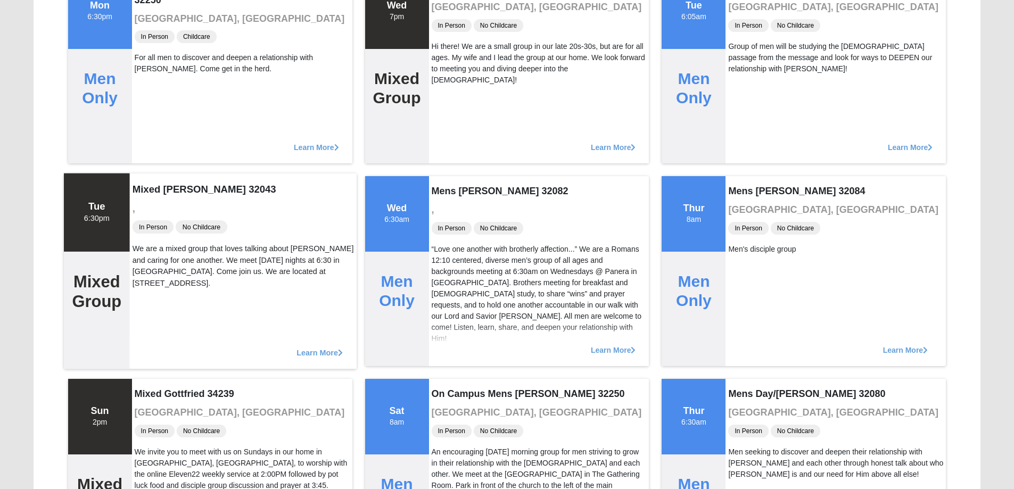
click at [317, 347] on span "Learn More" at bounding box center [319, 347] width 46 height 0
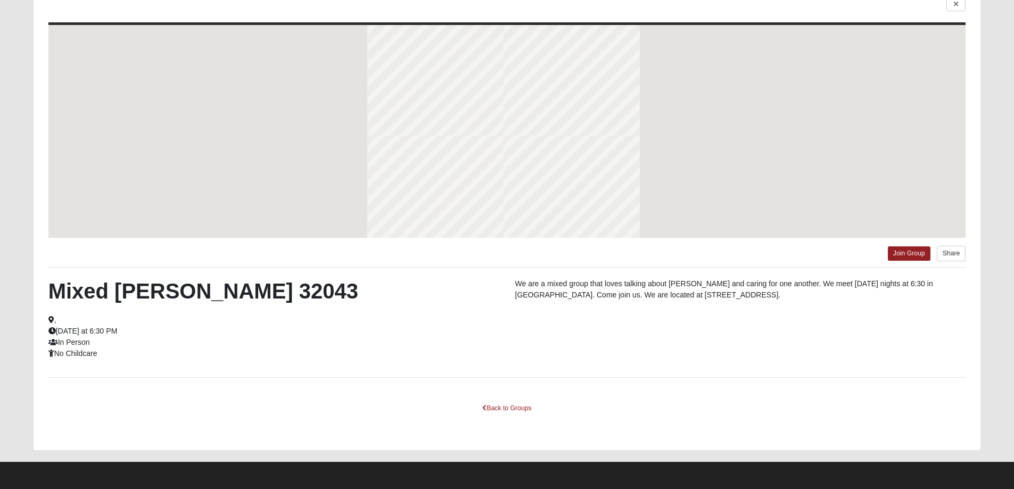
scroll to position [92, 0]
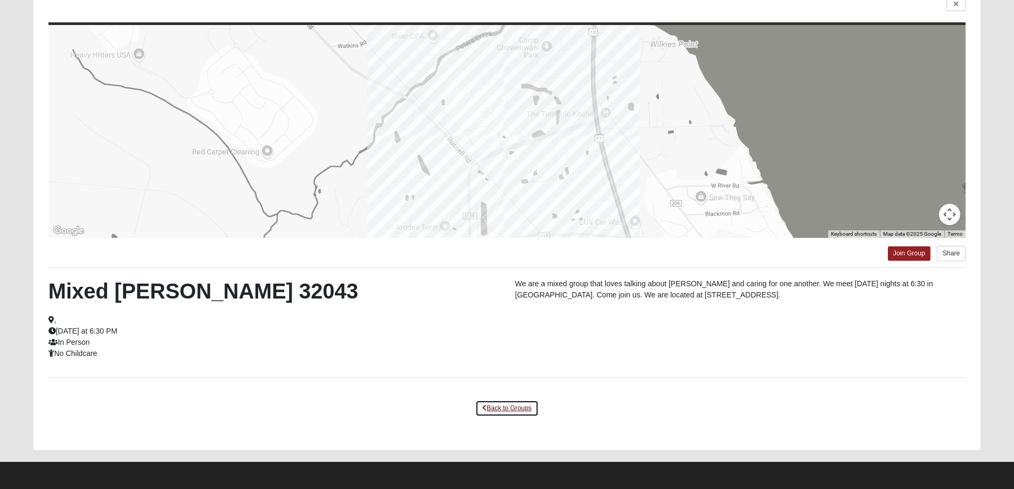
click at [508, 406] on link "Back to Groups" at bounding box center [506, 408] width 63 height 16
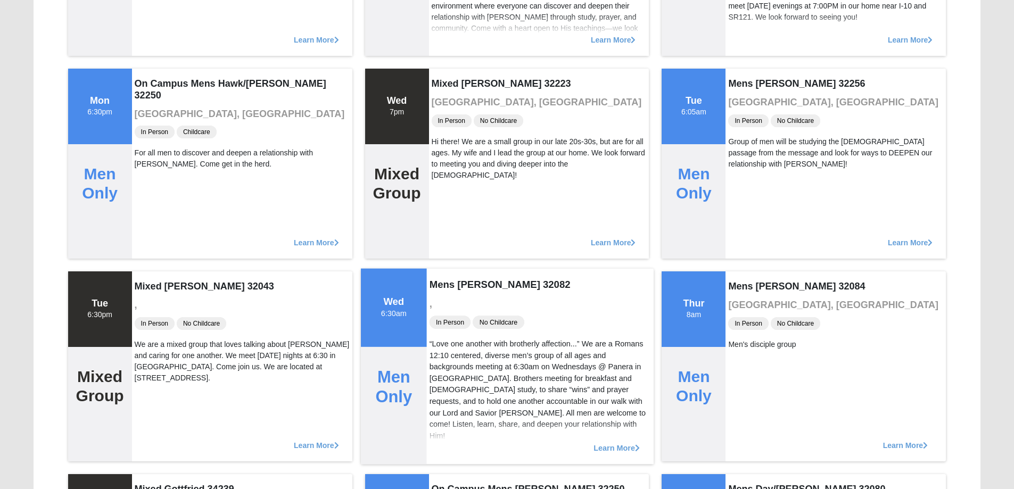
scroll to position [1475, 0]
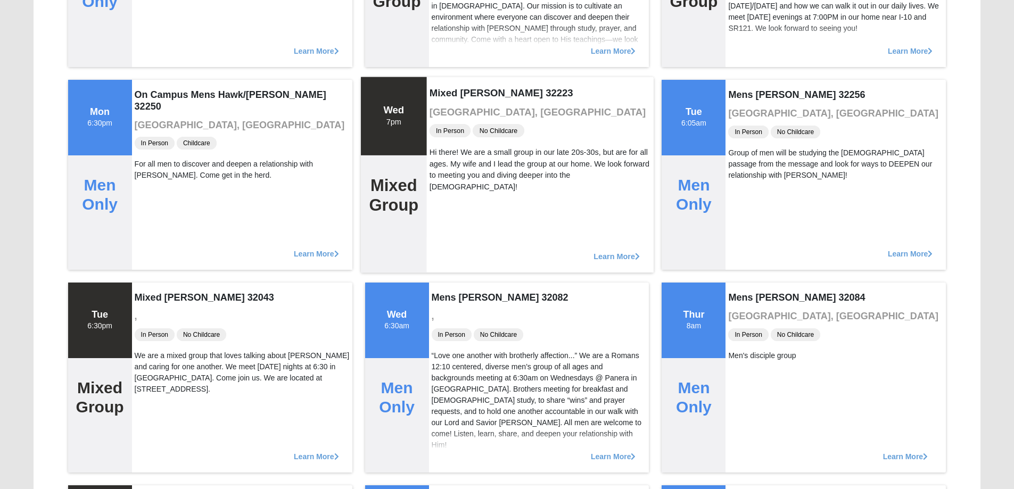
click at [618, 251] on span "Learn More" at bounding box center [616, 251] width 46 height 0
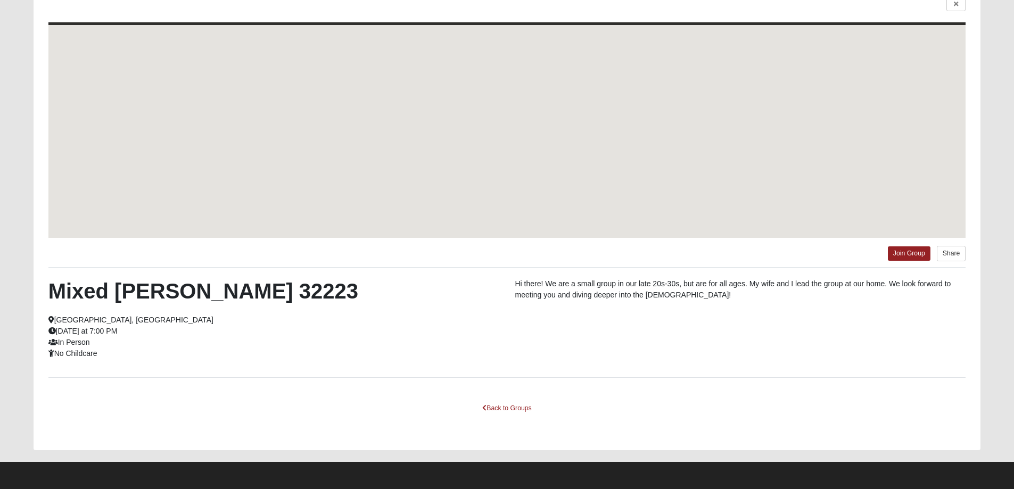
scroll to position [92, 0]
